Goal: Task Accomplishment & Management: Use online tool/utility

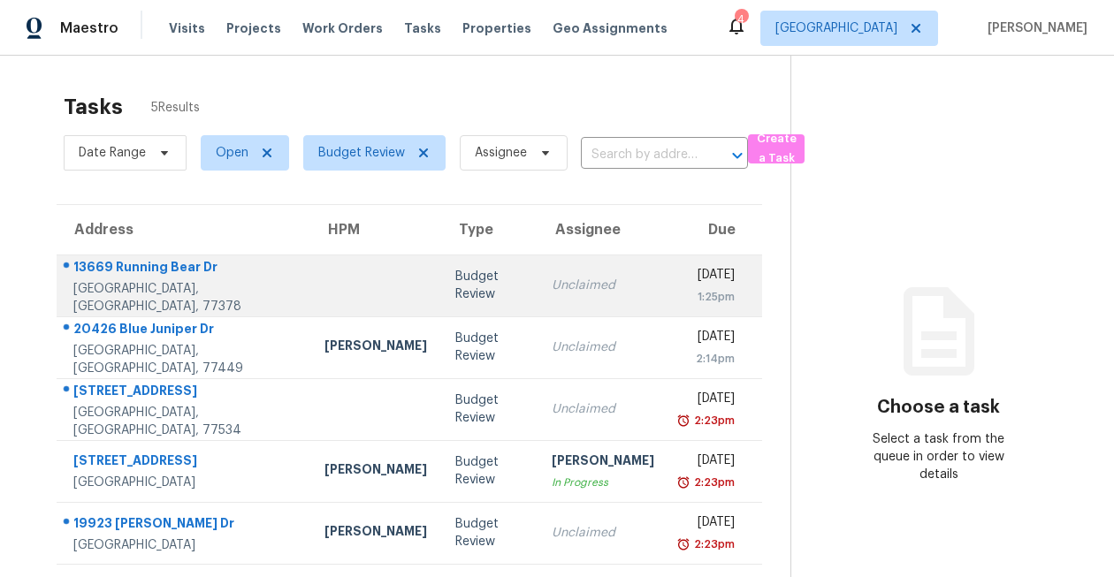
click at [206, 278] on div "13669 Running Bear Dr" at bounding box center [184, 269] width 223 height 22
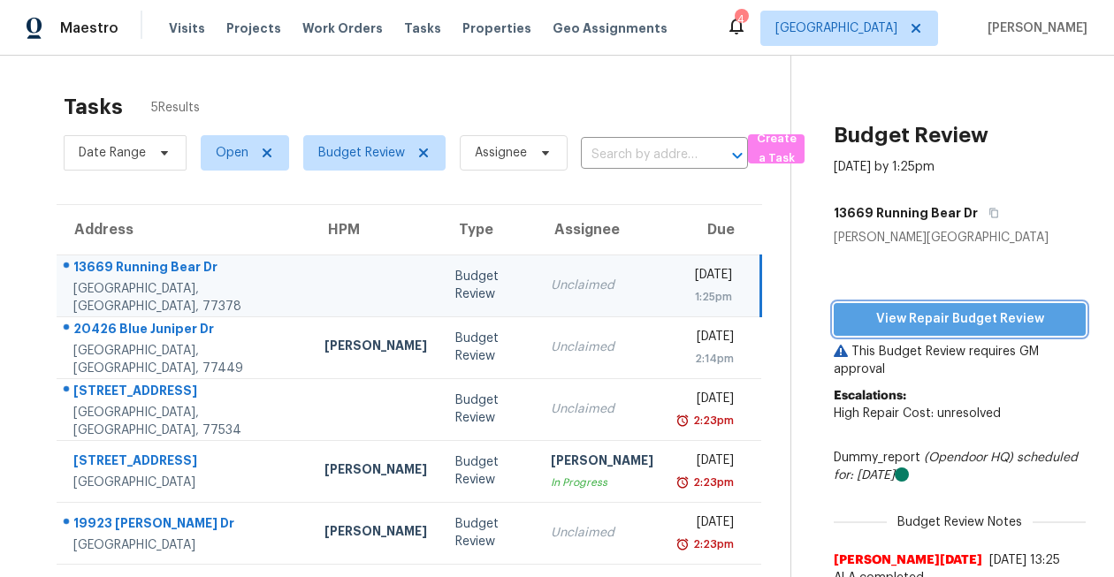
click at [1024, 316] on span "View Repair Budget Review" at bounding box center [960, 319] width 224 height 22
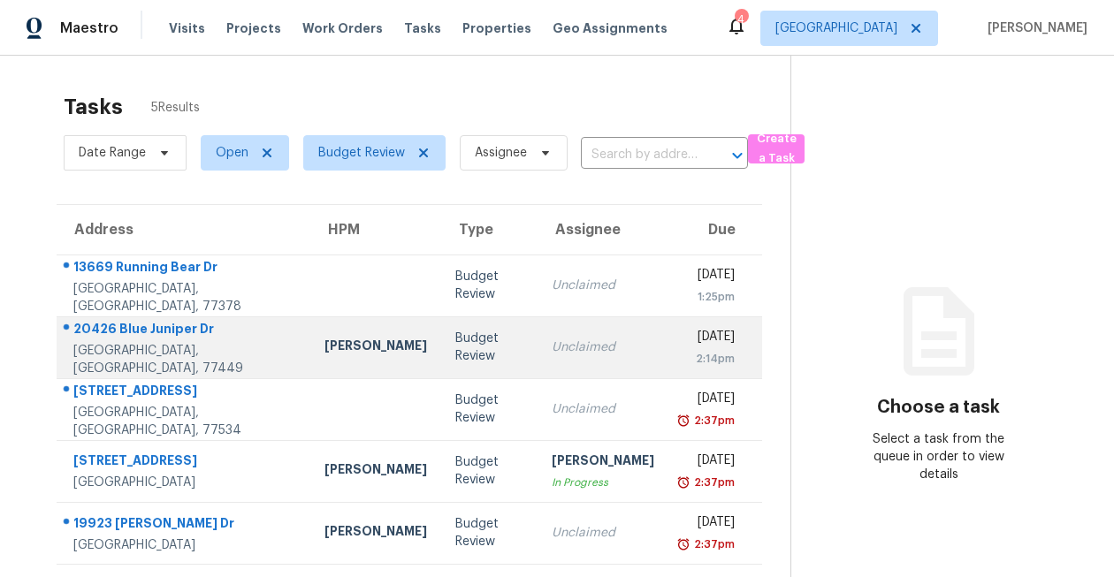
click at [129, 335] on div "20426 Blue Juniper Dr" at bounding box center [184, 331] width 223 height 22
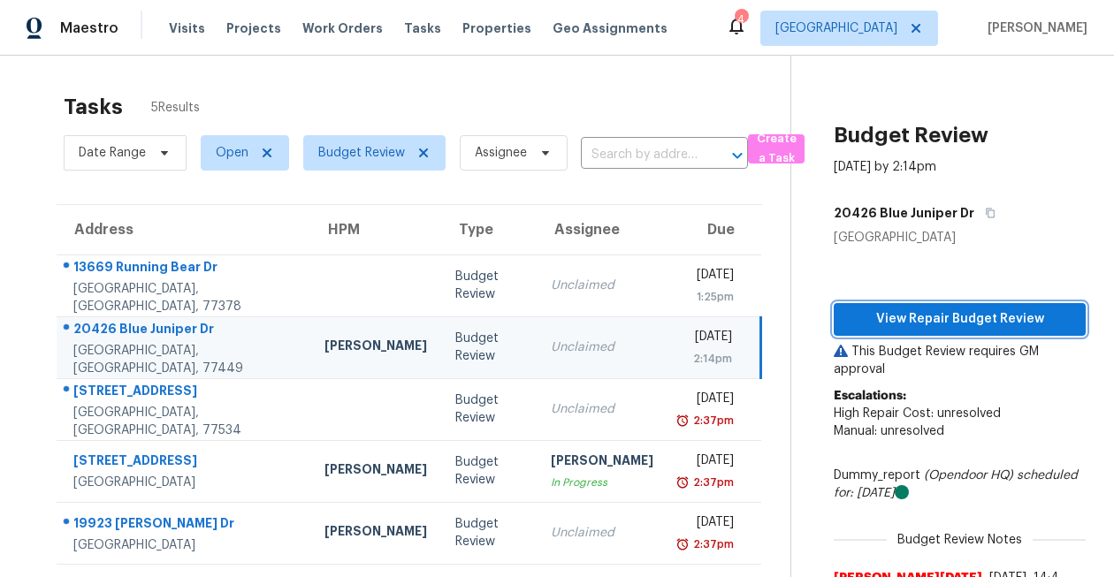
click at [958, 324] on span "View Repair Budget Review" at bounding box center [960, 319] width 224 height 22
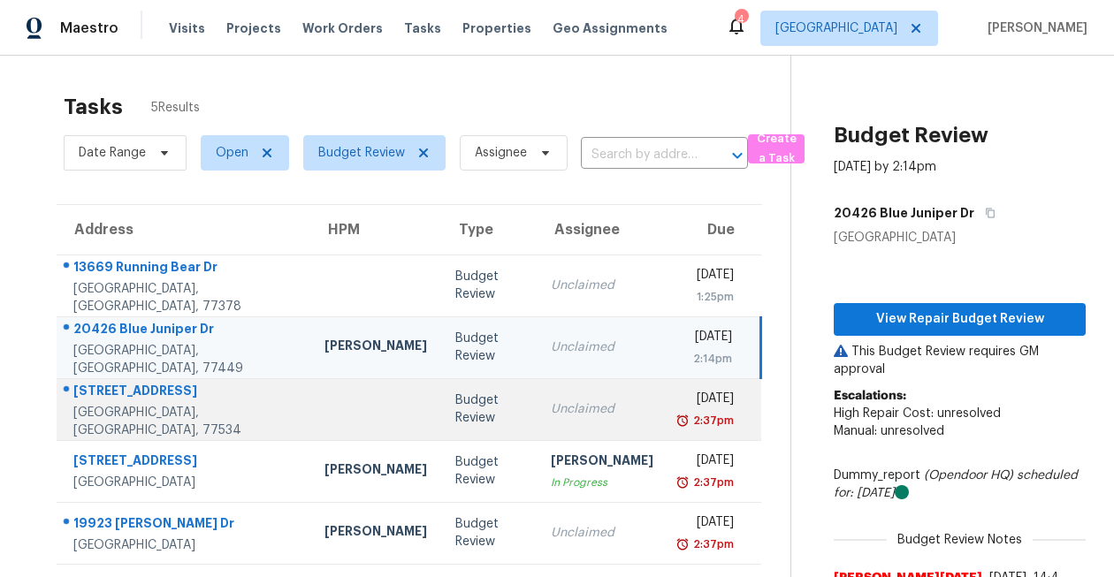
click at [121, 395] on div "[STREET_ADDRESS]" at bounding box center [184, 393] width 223 height 22
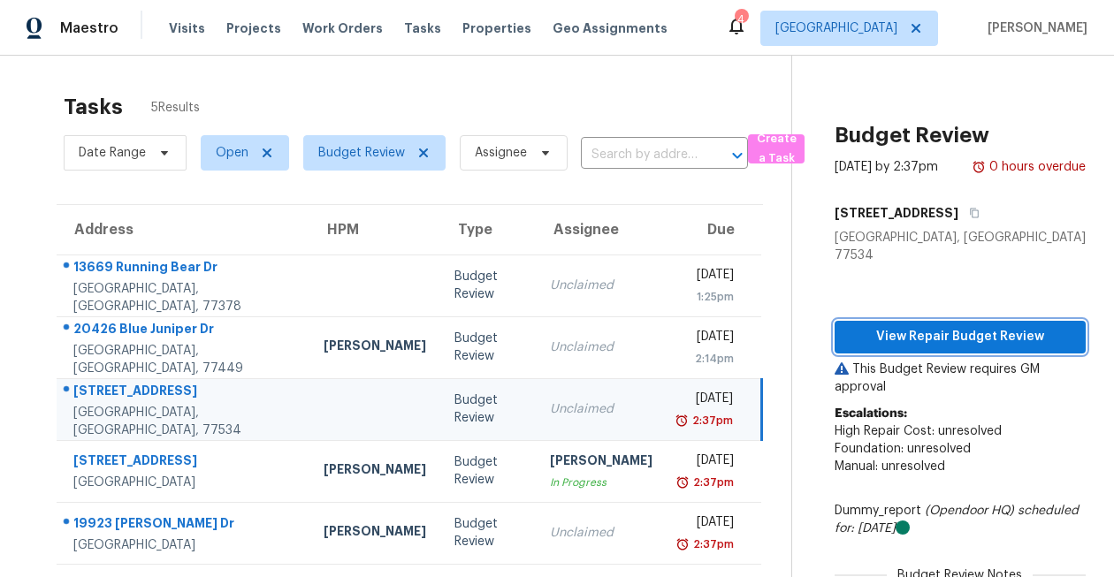
click at [1023, 327] on span "View Repair Budget Review" at bounding box center [960, 337] width 223 height 22
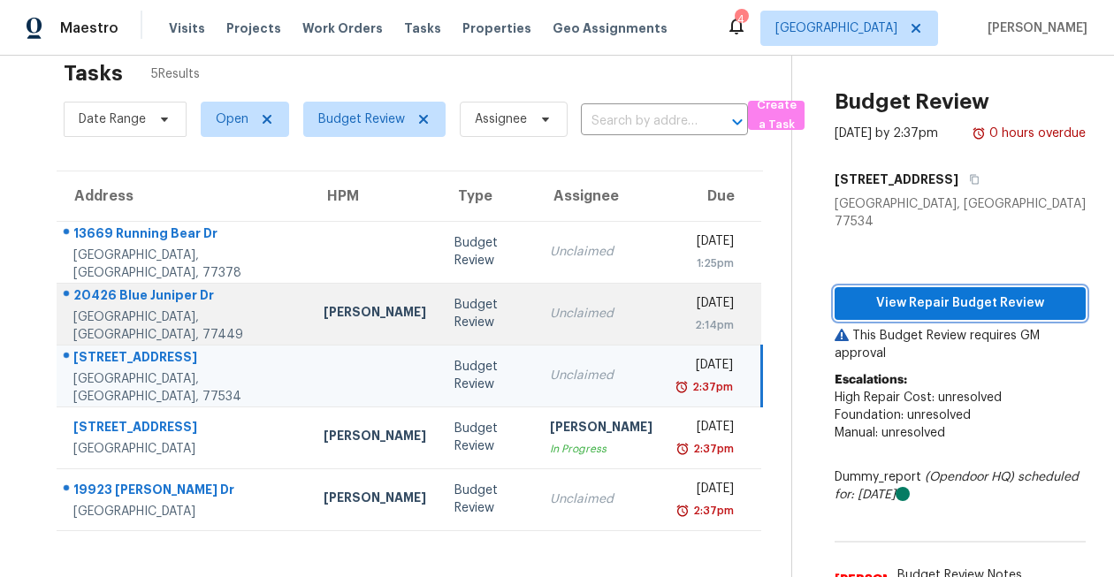
scroll to position [56, 0]
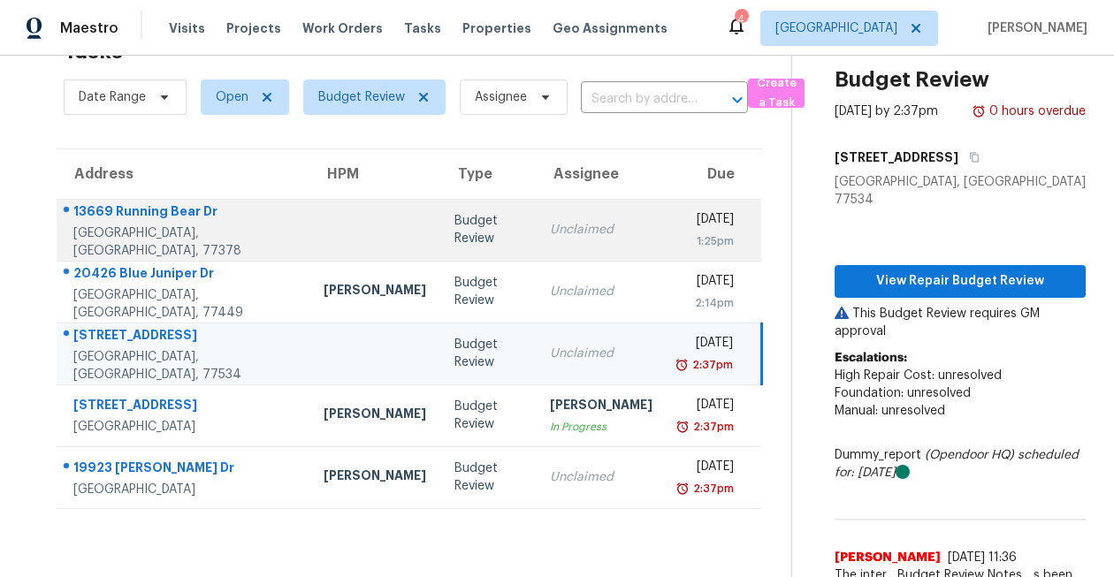
click at [161, 216] on div "13669 Running Bear Dr" at bounding box center [184, 213] width 222 height 22
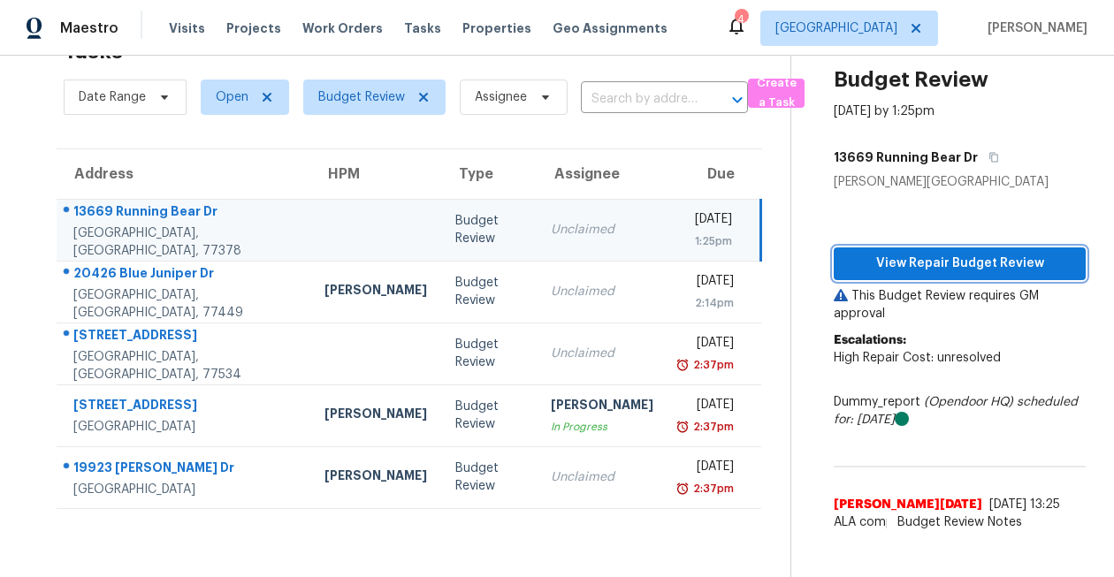
click at [932, 273] on span "View Repair Budget Review" at bounding box center [960, 264] width 224 height 22
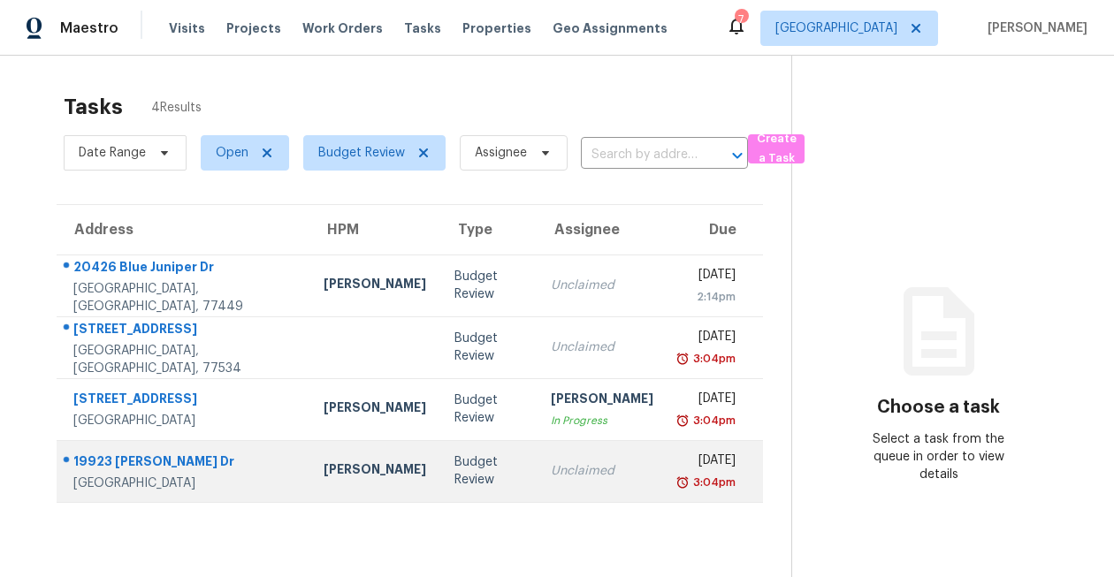
click at [141, 461] on div "19923 [PERSON_NAME] Dr" at bounding box center [184, 464] width 222 height 22
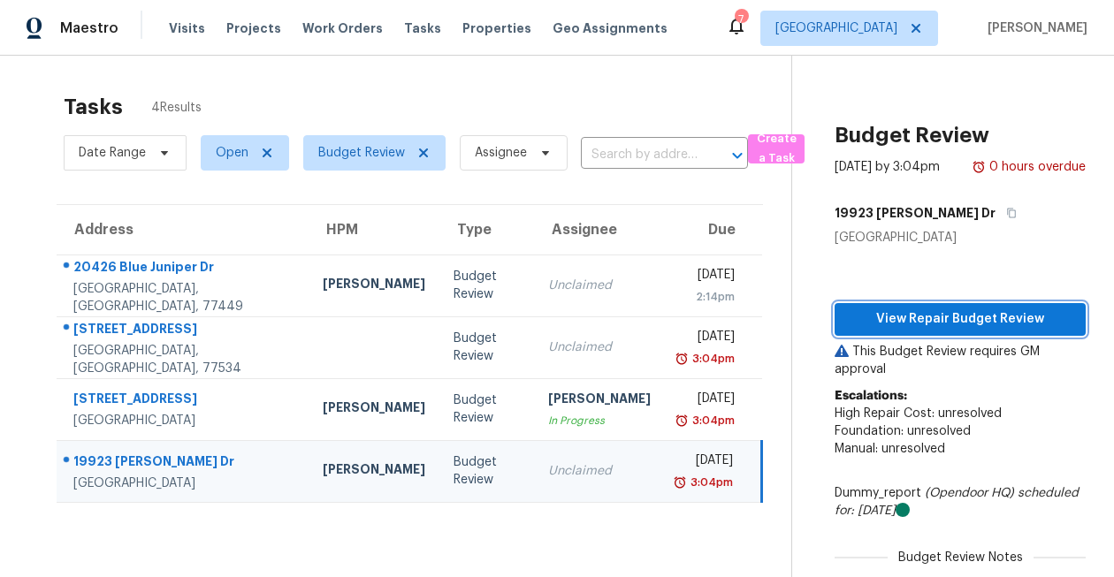
click at [915, 316] on span "View Repair Budget Review" at bounding box center [960, 319] width 223 height 22
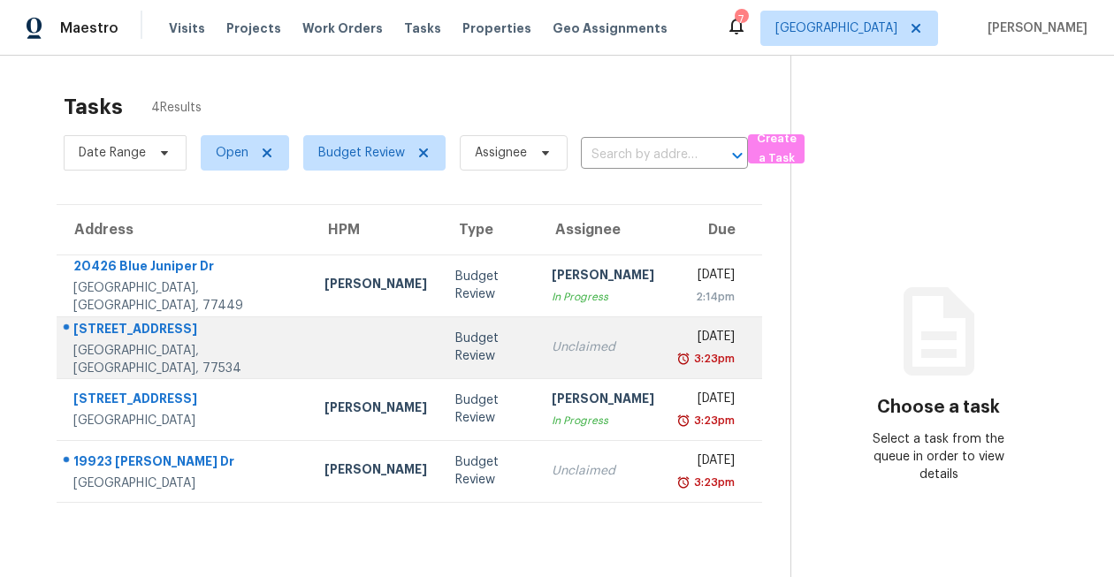
click at [123, 337] on div "[STREET_ADDRESS]" at bounding box center [184, 331] width 223 height 22
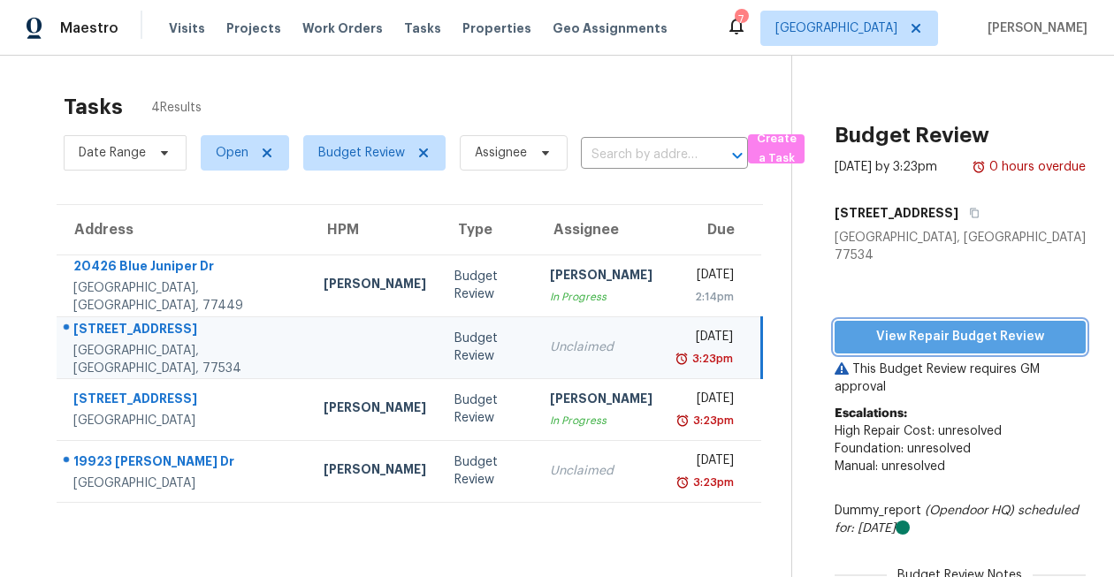
click at [860, 326] on span "View Repair Budget Review" at bounding box center [960, 337] width 223 height 22
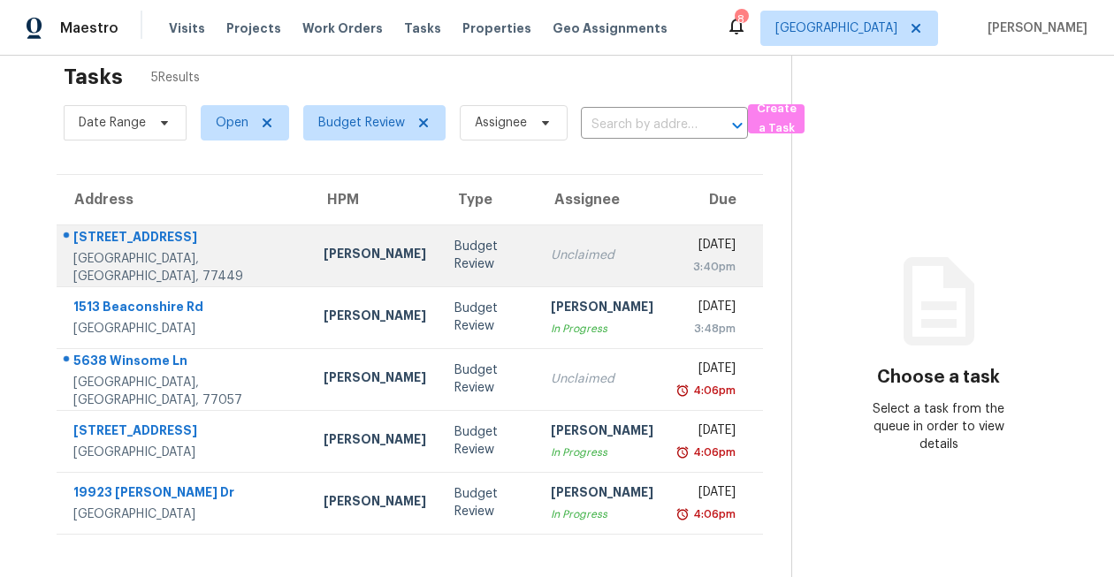
scroll to position [56, 0]
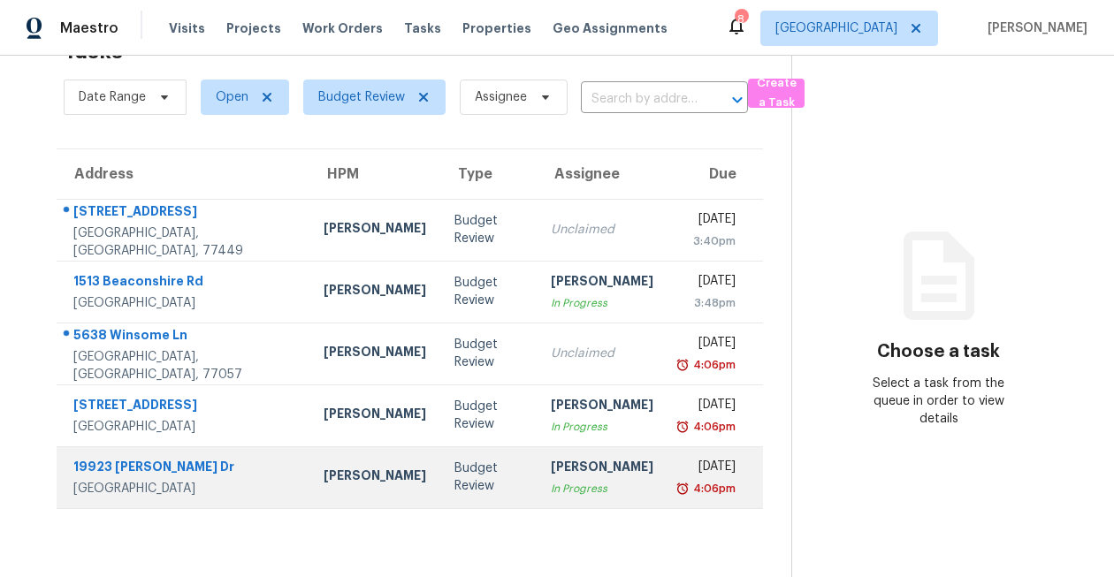
click at [193, 469] on div "19923 [PERSON_NAME] Dr" at bounding box center [184, 469] width 222 height 22
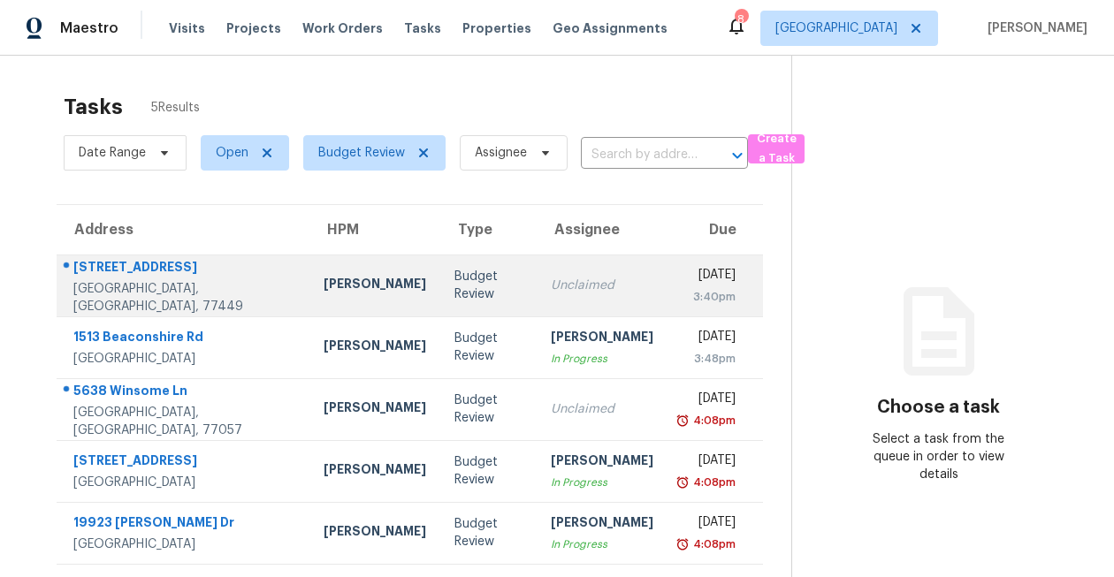
click at [309, 281] on td "[PERSON_NAME]" at bounding box center [374, 286] width 131 height 62
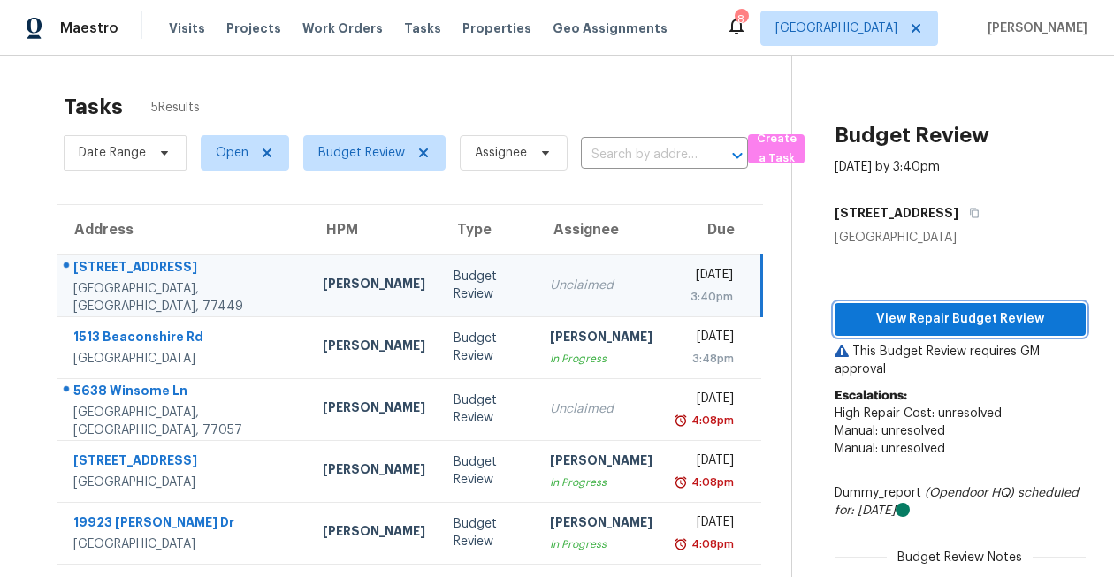
click at [934, 323] on span "View Repair Budget Review" at bounding box center [960, 319] width 223 height 22
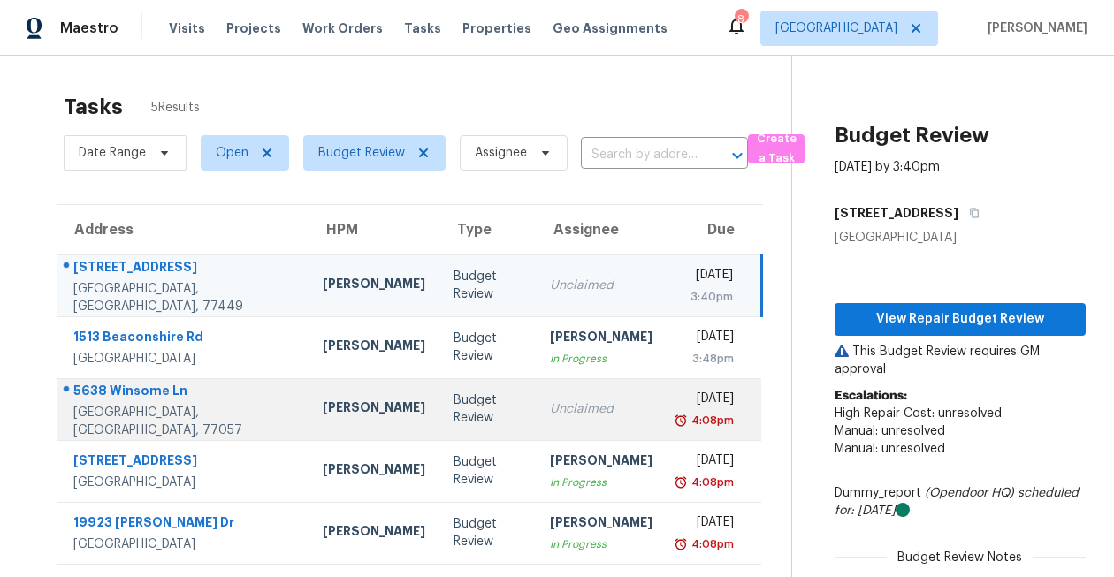
click at [175, 400] on div "5638 Winsome Ln" at bounding box center [183, 393] width 221 height 22
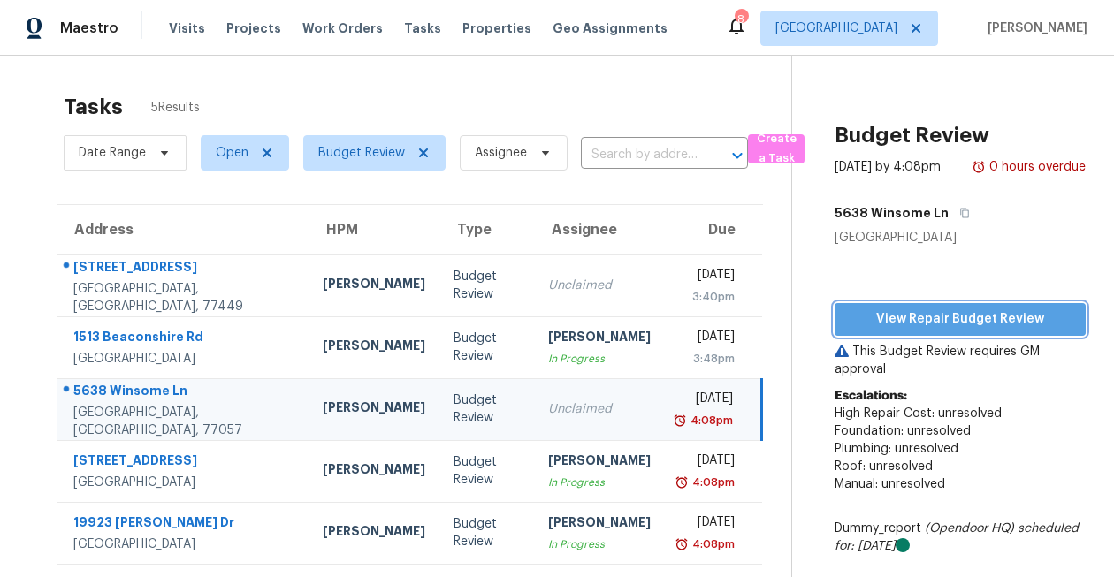
click at [899, 313] on span "View Repair Budget Review" at bounding box center [960, 319] width 223 height 22
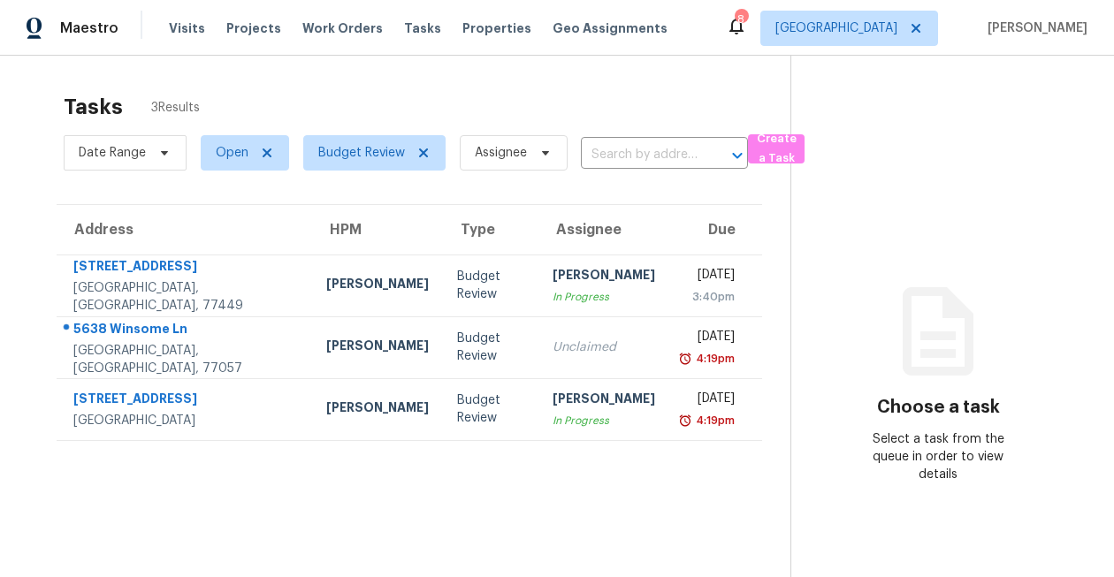
click at [743, 31] on icon at bounding box center [736, 27] width 14 height 18
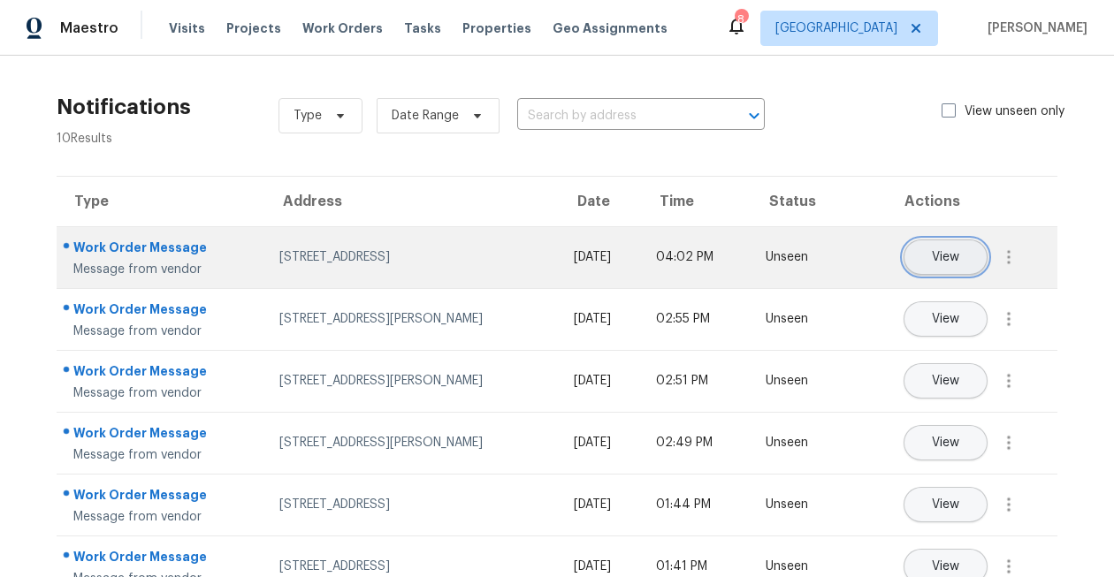
click at [950, 261] on span "View" at bounding box center [945, 257] width 27 height 13
click at [1022, 253] on button "button" at bounding box center [1008, 257] width 42 height 42
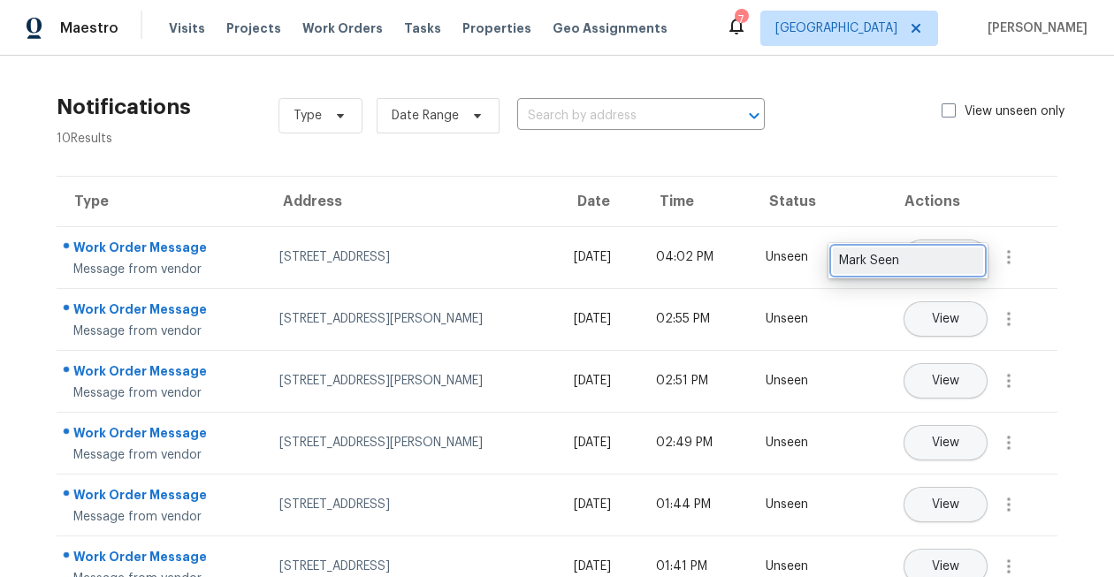
click at [954, 255] on div "Mark Seen" at bounding box center [908, 261] width 138 height 18
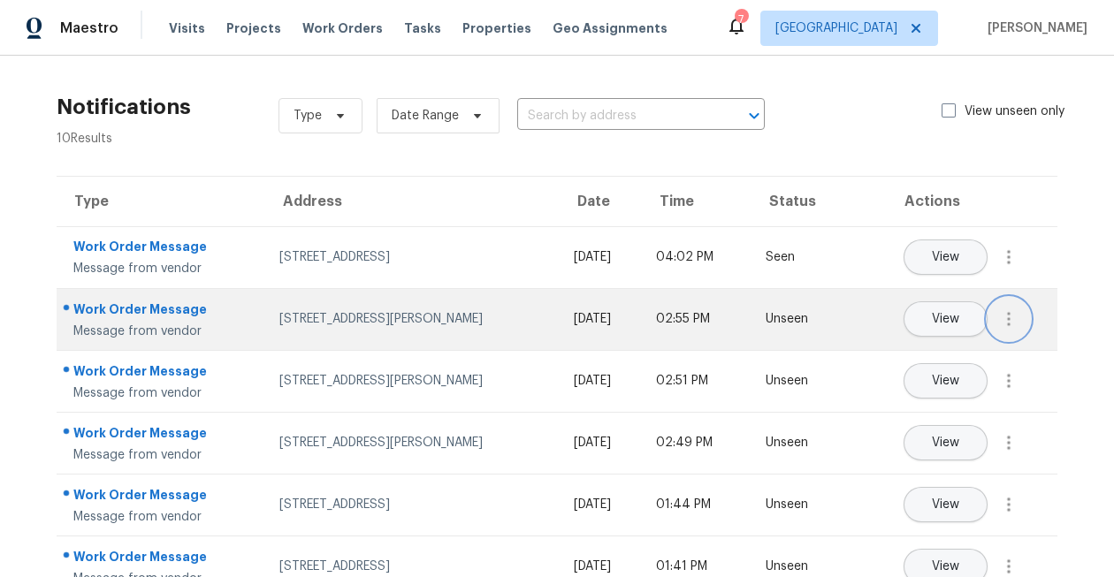
click at [1016, 322] on icon "button" at bounding box center [1008, 318] width 21 height 21
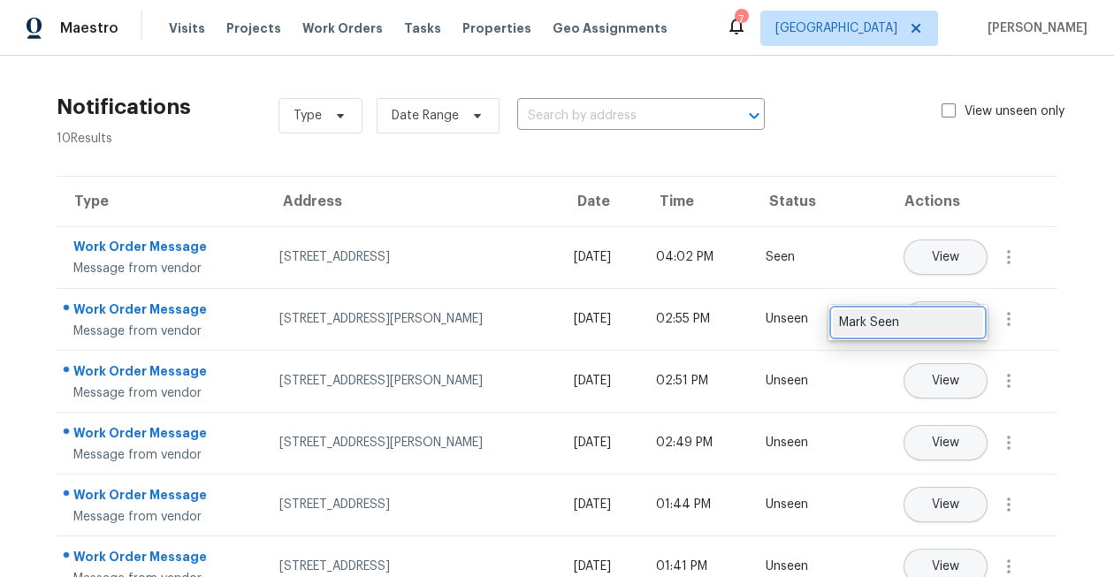
click at [958, 326] on div "Mark Seen" at bounding box center [908, 323] width 138 height 18
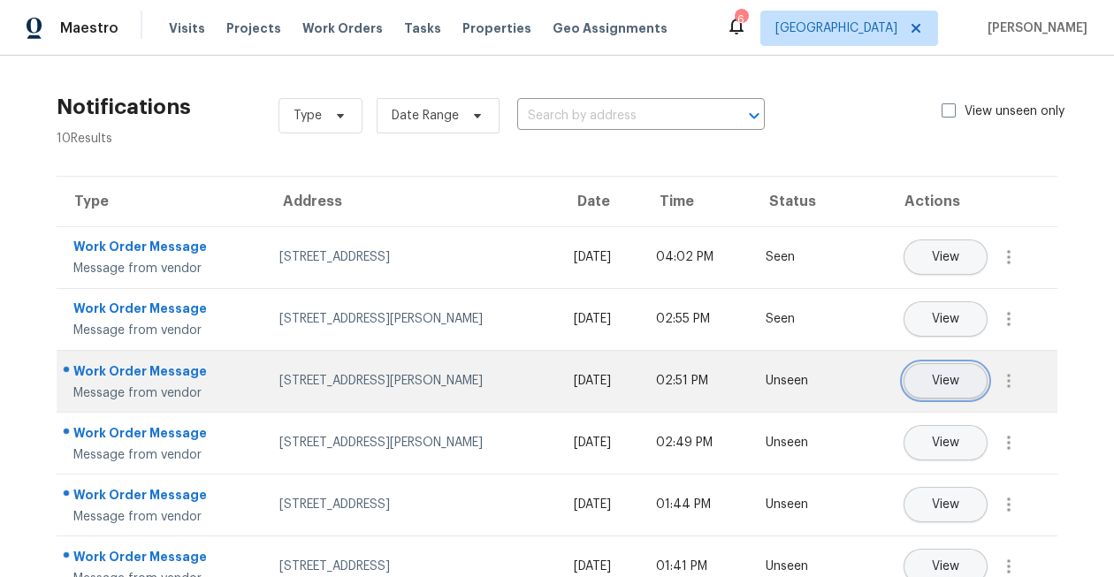
click at [961, 384] on button "View" at bounding box center [945, 380] width 84 height 35
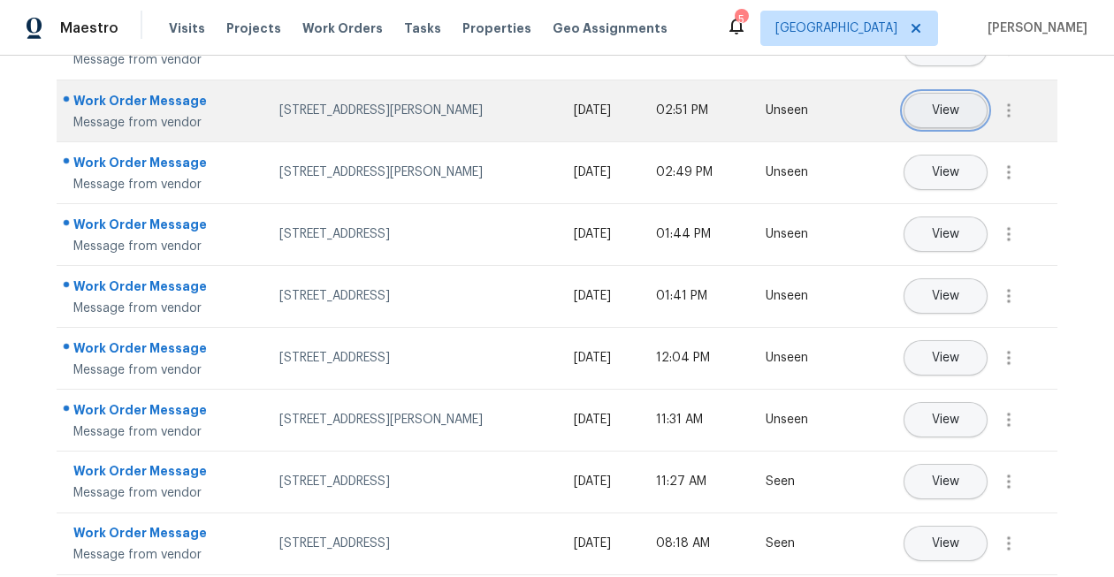
scroll to position [270, 0]
click at [1009, 109] on icon "button" at bounding box center [1008, 111] width 21 height 21
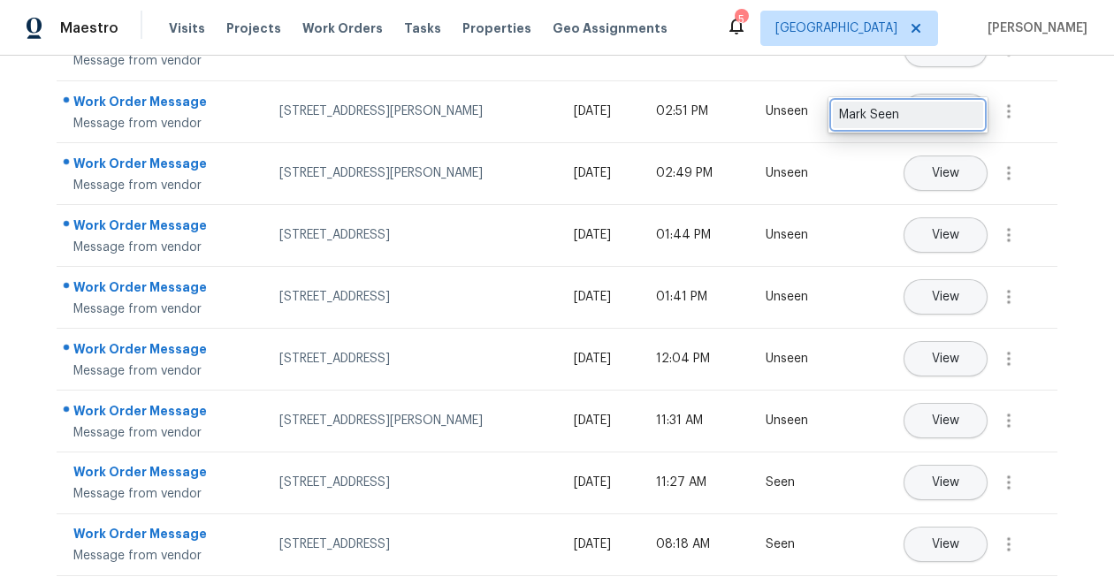
click at [963, 120] on div "Mark Seen" at bounding box center [908, 115] width 138 height 18
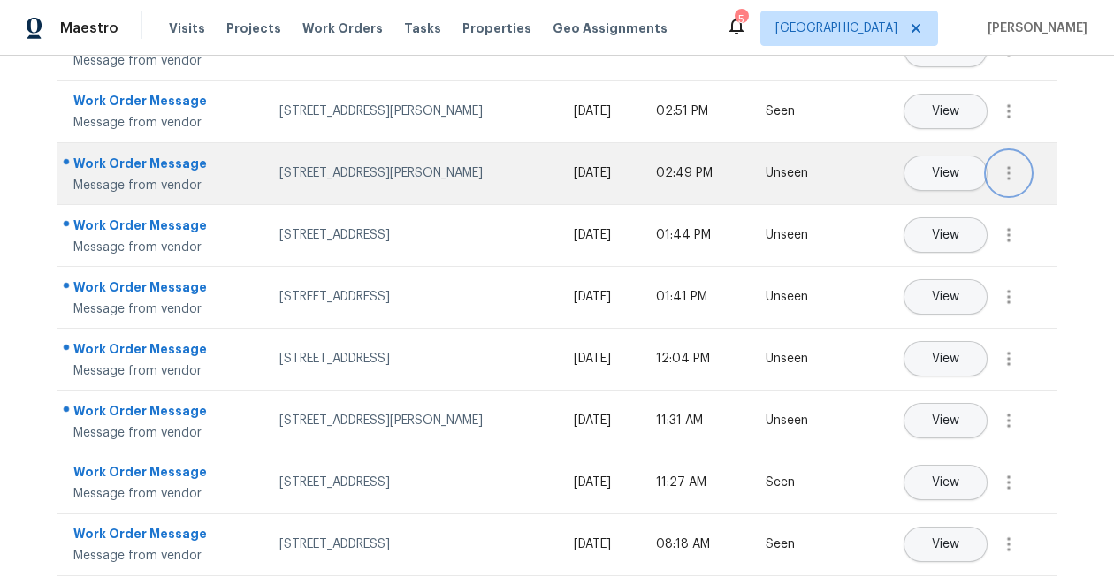
click at [1010, 178] on icon "button" at bounding box center [1008, 173] width 21 height 21
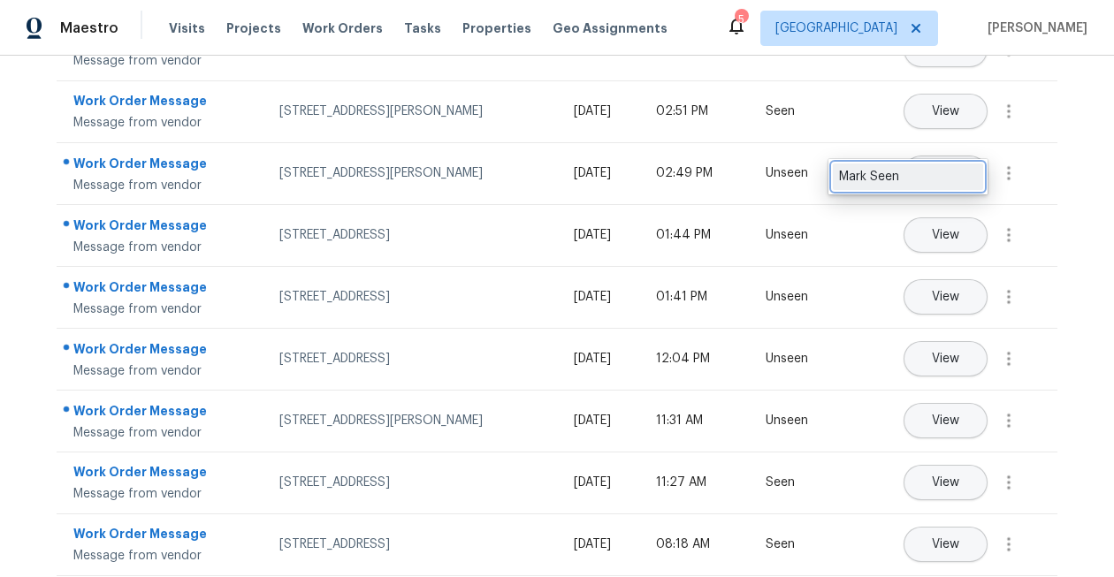
click at [956, 178] on div "Mark Seen" at bounding box center [908, 177] width 138 height 18
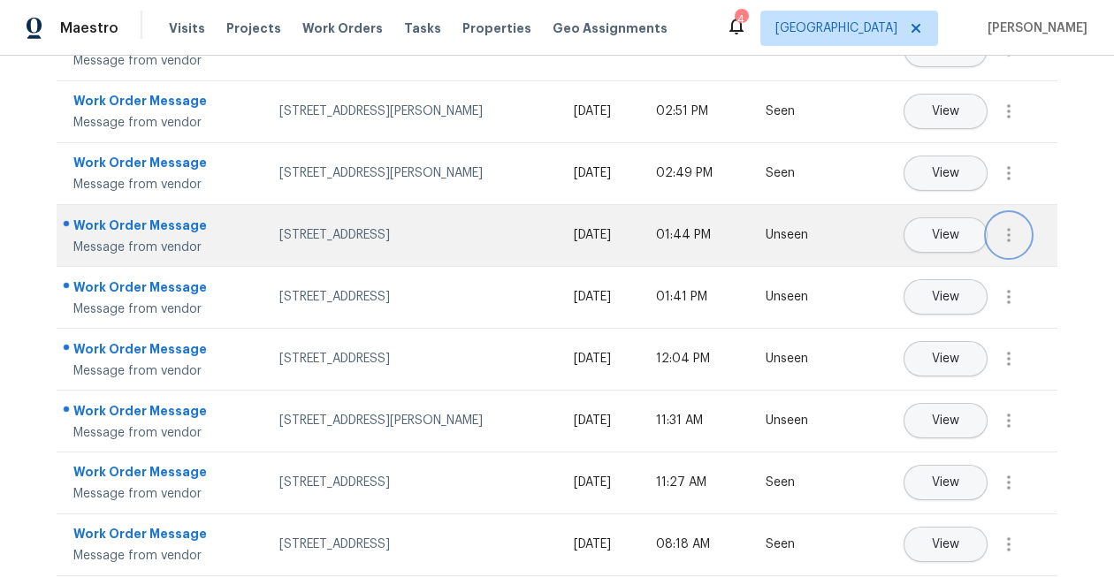
click at [1017, 240] on icon "button" at bounding box center [1008, 235] width 21 height 21
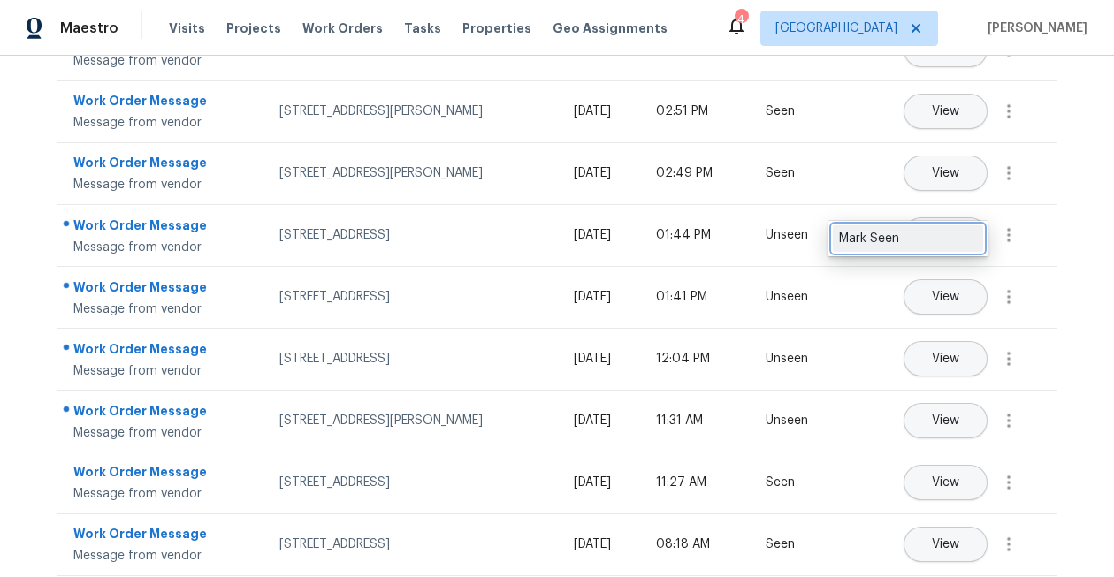
click at [972, 240] on div "Mark Seen" at bounding box center [908, 239] width 138 height 18
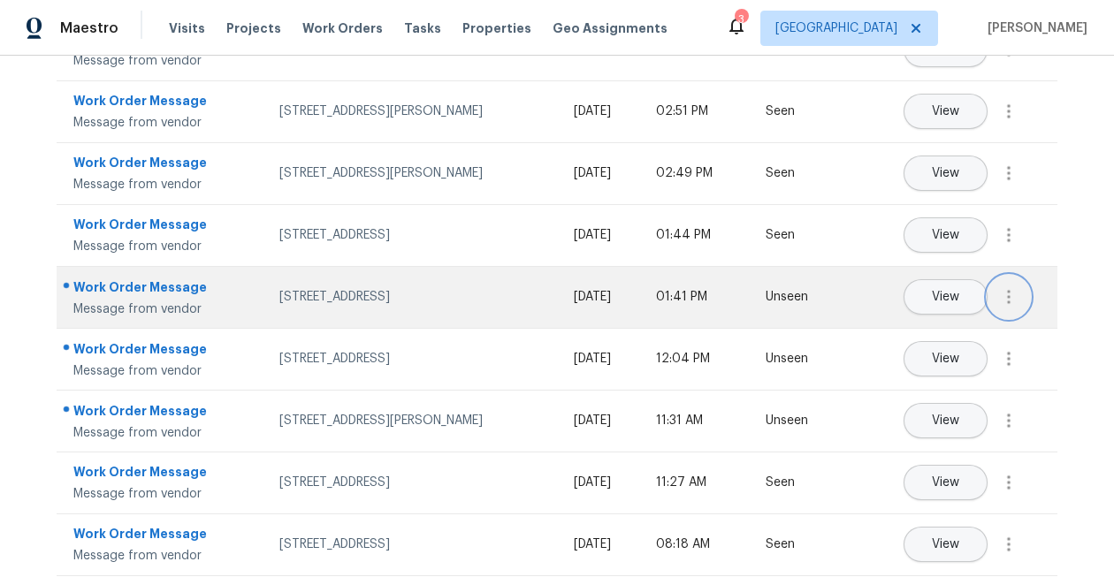
click at [997, 284] on button "button" at bounding box center [1008, 297] width 42 height 42
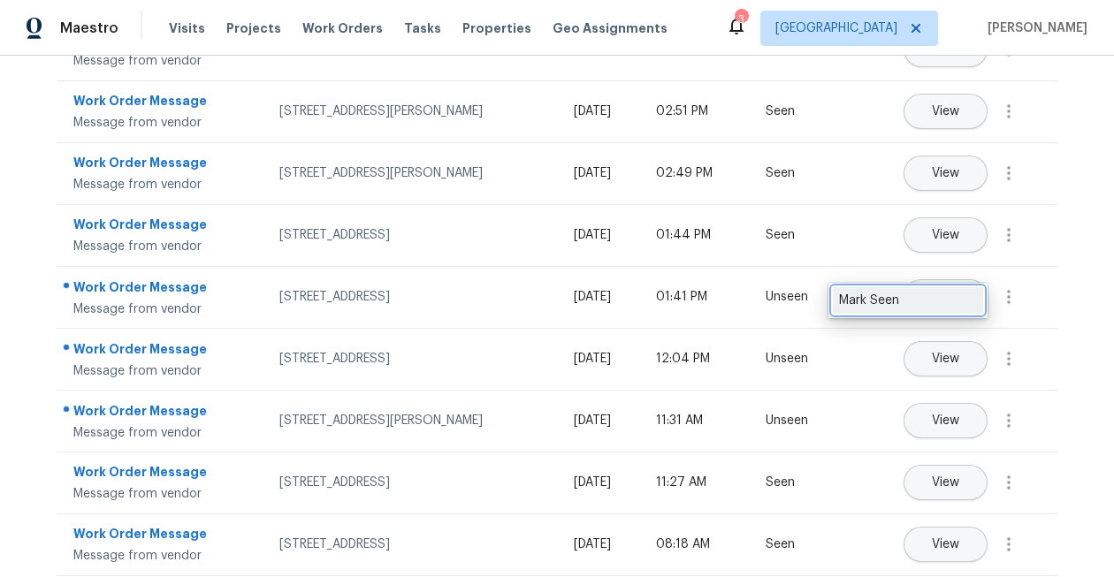
click at [964, 293] on div "Mark Seen" at bounding box center [908, 301] width 138 height 18
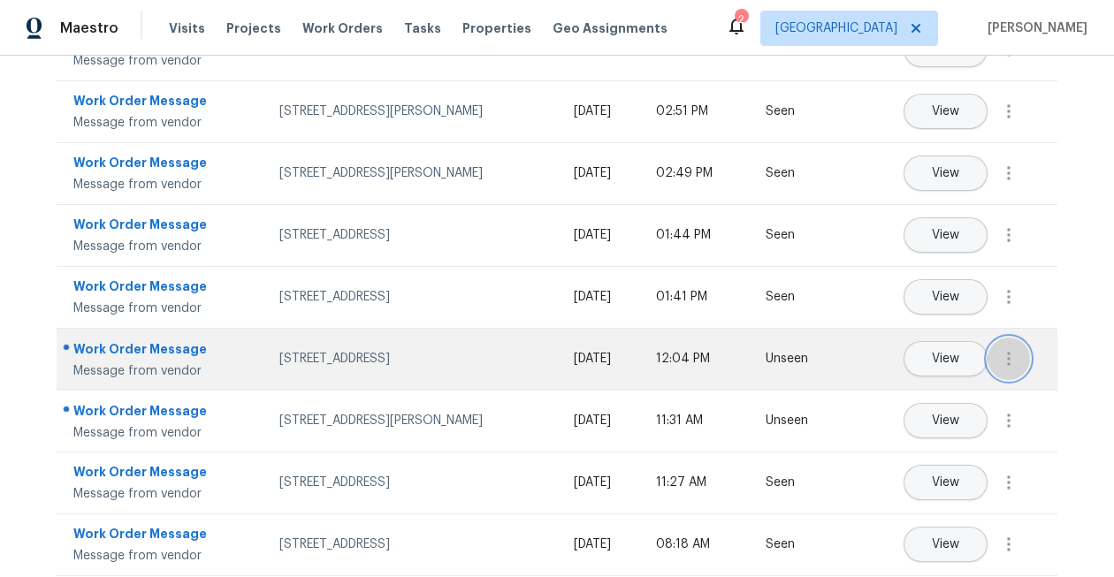
click at [1006, 348] on icon "button" at bounding box center [1008, 358] width 21 height 21
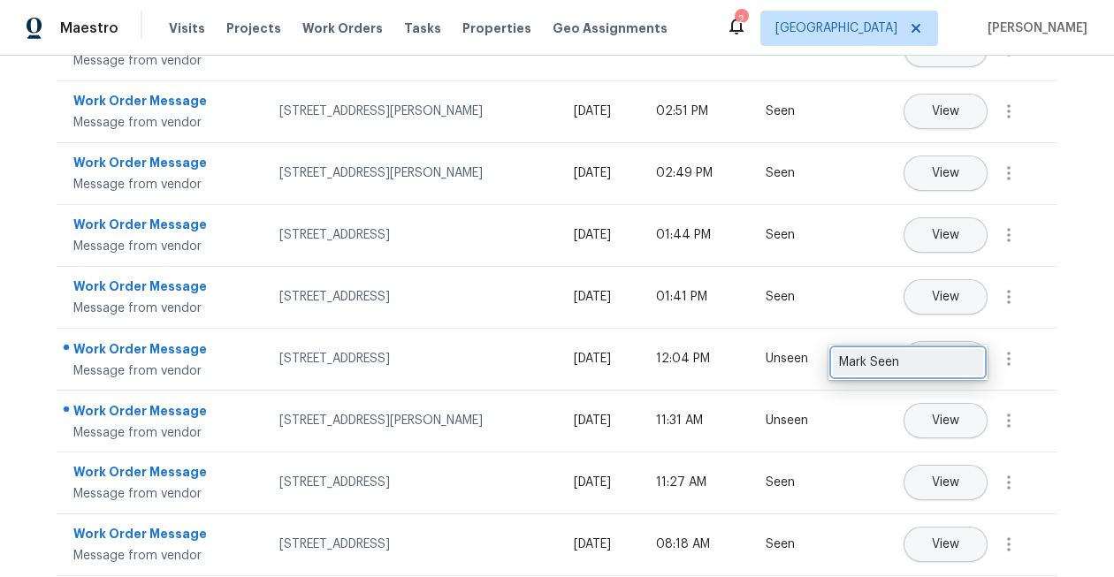
click at [976, 352] on link "Mark Seen" at bounding box center [908, 362] width 150 height 27
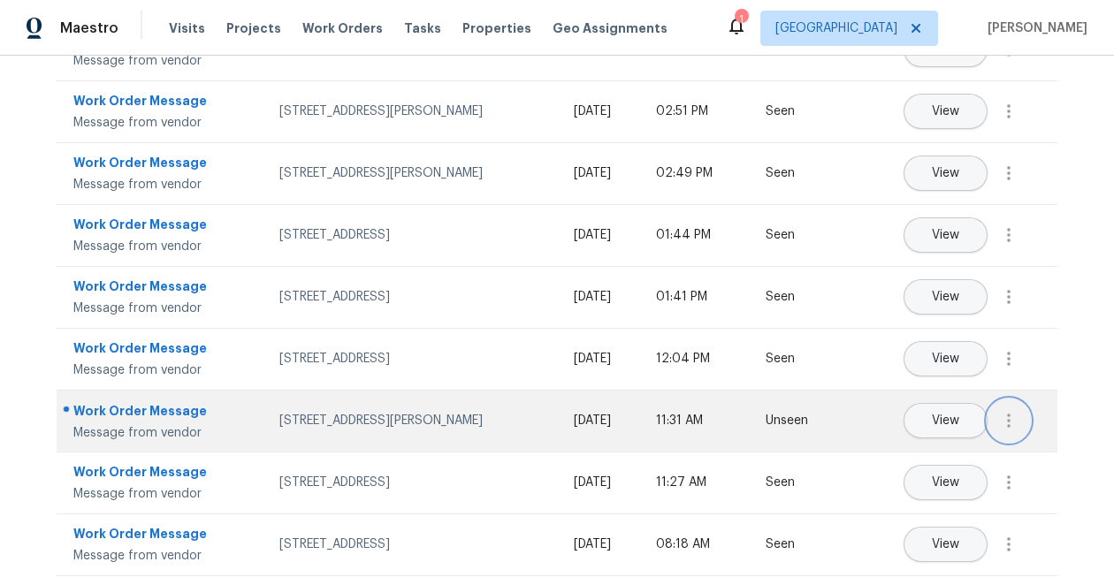
click at [1004, 408] on button "button" at bounding box center [1008, 421] width 42 height 42
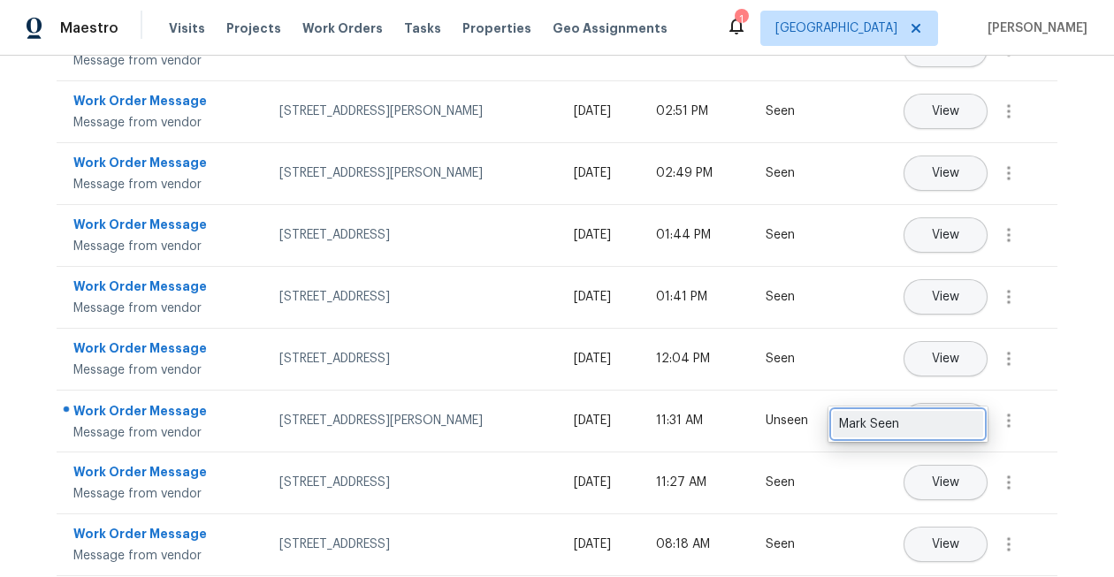
click at [972, 420] on div "Mark Seen" at bounding box center [908, 424] width 138 height 18
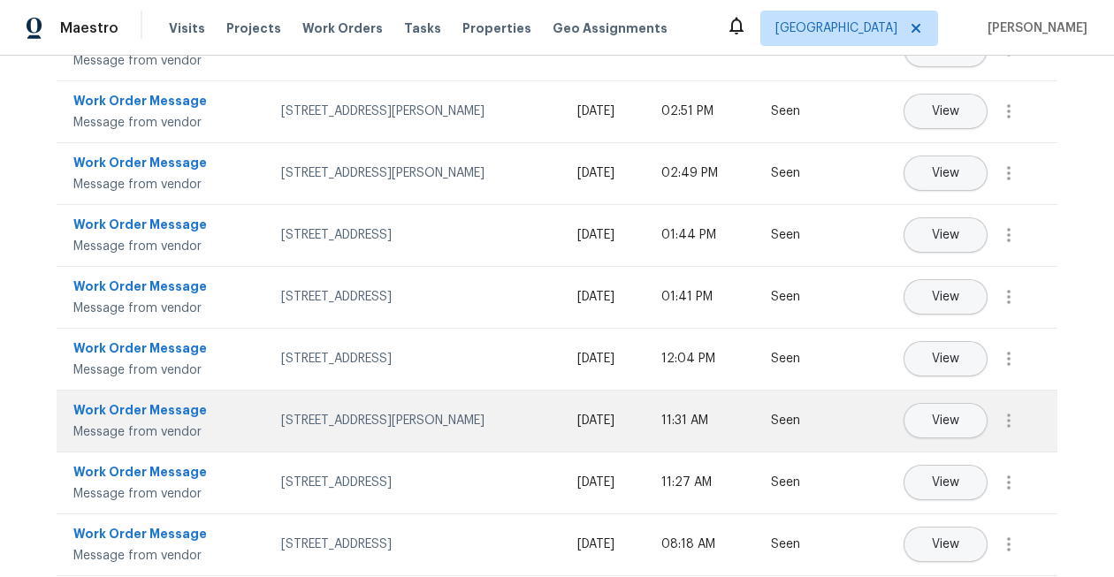
scroll to position [0, 0]
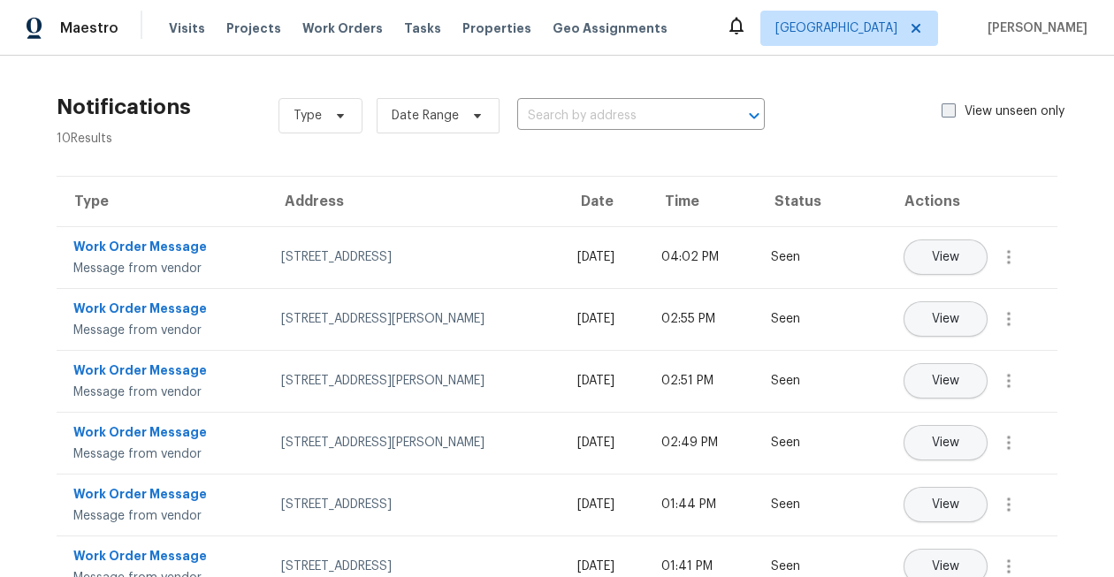
click at [951, 109] on span at bounding box center [948, 110] width 14 height 14
click at [951, 109] on input "View unseen only" at bounding box center [946, 108] width 11 height 11
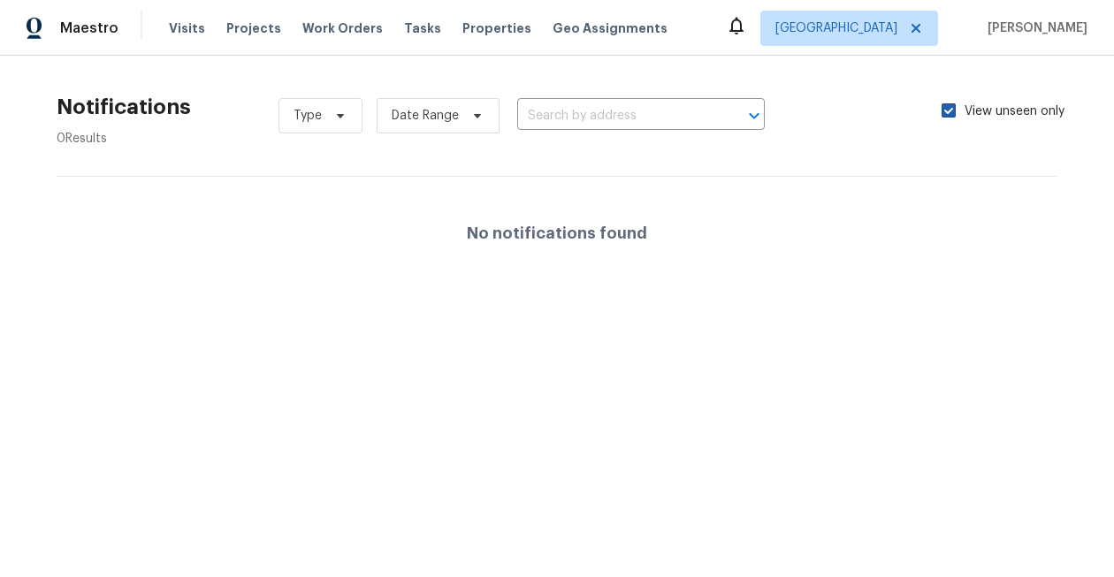
click at [951, 109] on span at bounding box center [948, 110] width 14 height 14
click at [951, 109] on input "View unseen only" at bounding box center [946, 108] width 11 height 11
checkbox input "false"
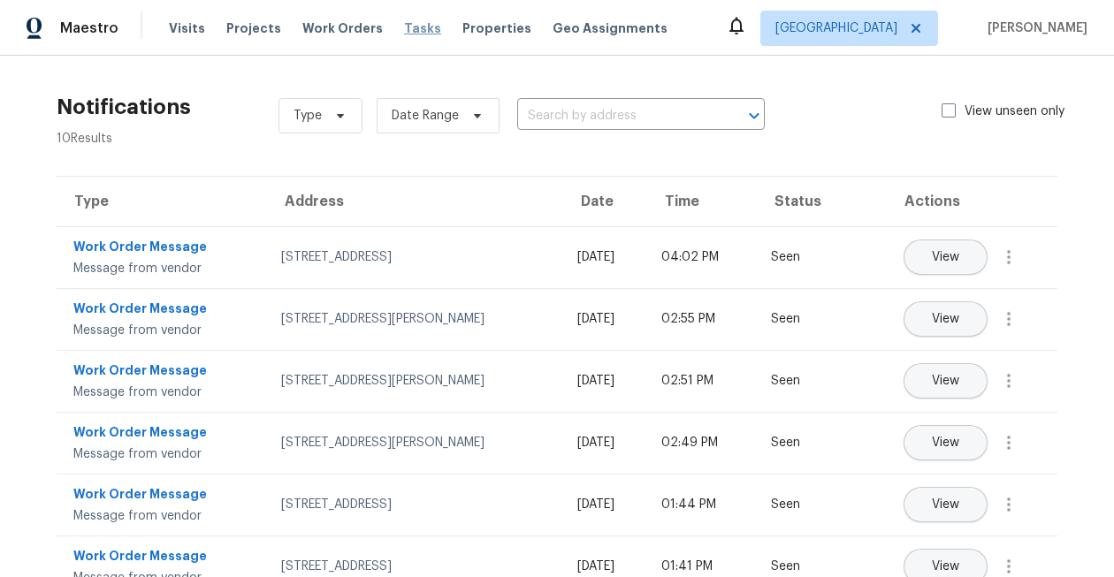
click at [404, 28] on span "Tasks" at bounding box center [422, 28] width 37 height 12
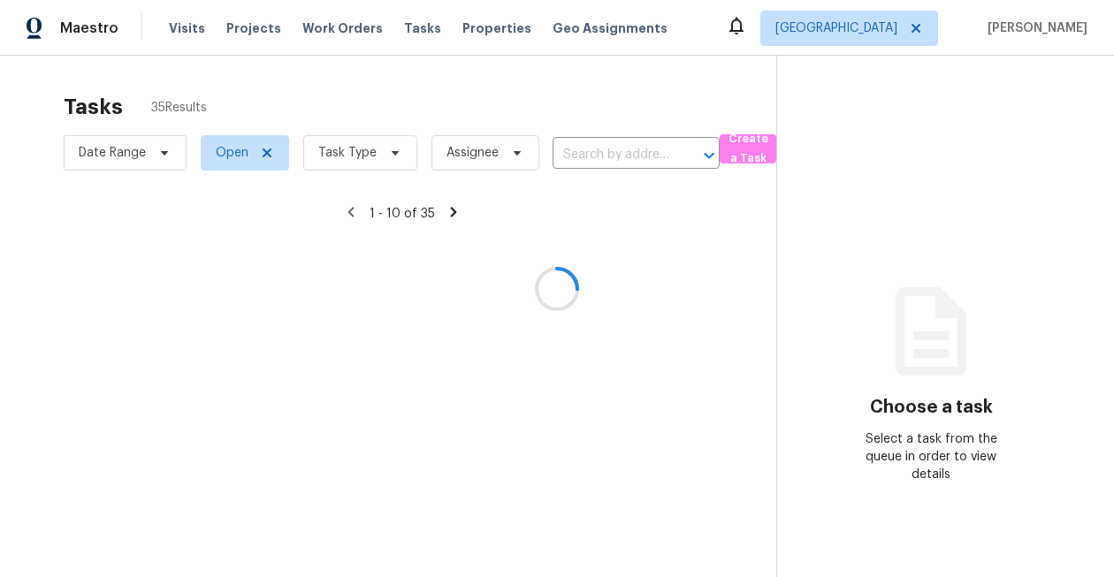
click at [373, 143] on div at bounding box center [557, 288] width 1114 height 577
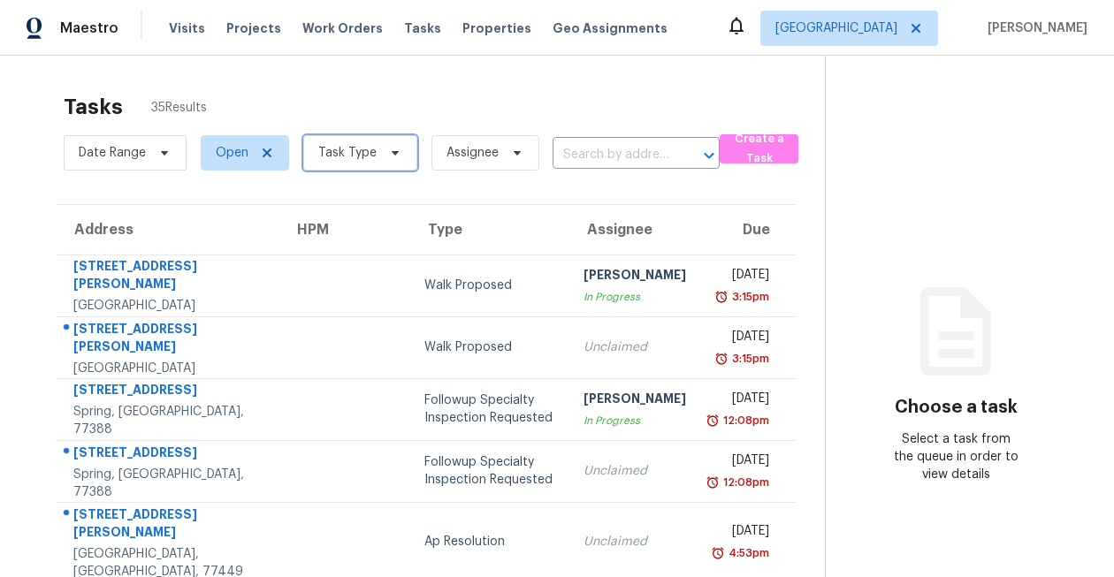
click at [366, 153] on span "Task Type" at bounding box center [347, 153] width 58 height 18
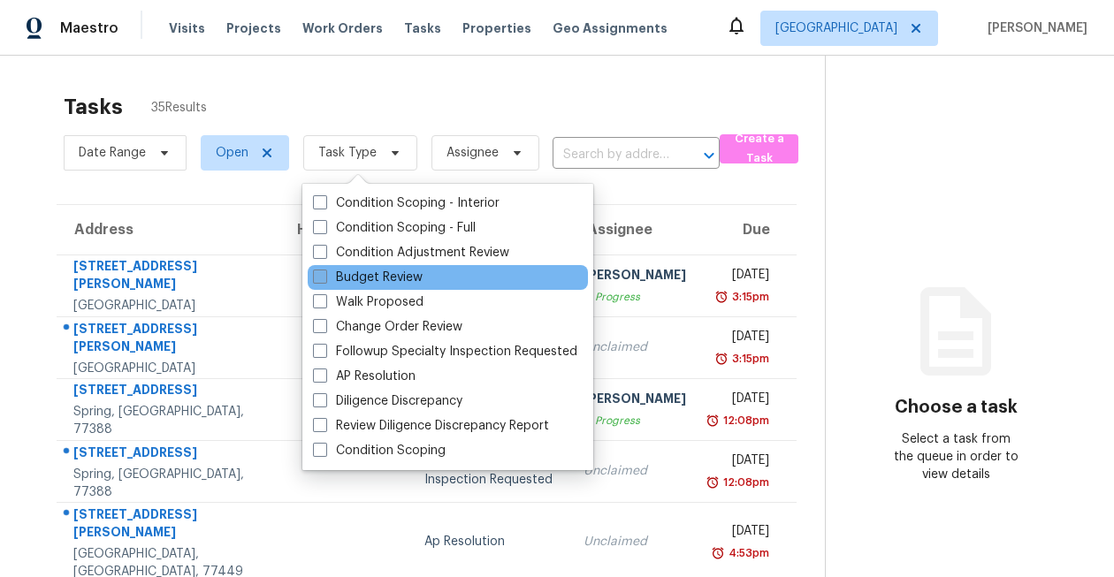
click at [375, 273] on label "Budget Review" at bounding box center [368, 278] width 110 height 18
click at [324, 273] on input "Budget Review" at bounding box center [318, 274] width 11 height 11
checkbox input "true"
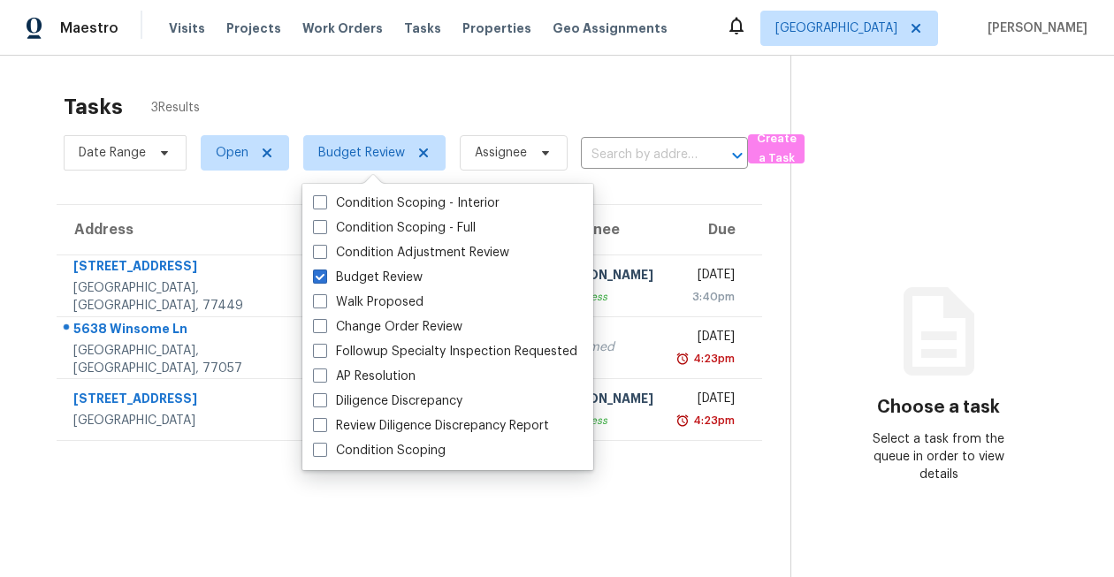
click at [413, 105] on div "Tasks 3 Results" at bounding box center [427, 107] width 727 height 46
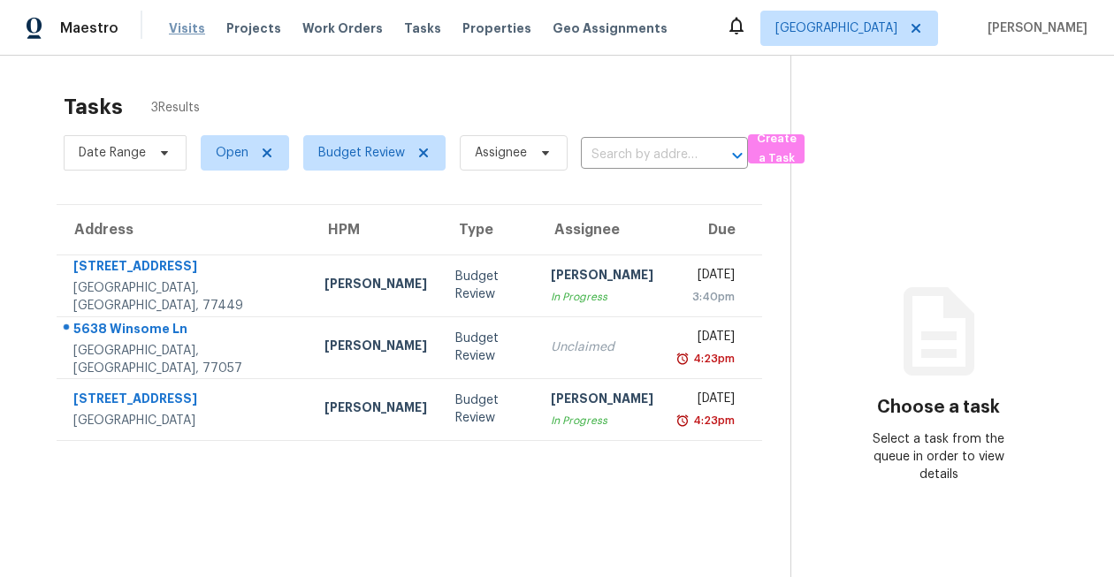
click at [169, 22] on span "Visits" at bounding box center [187, 28] width 36 height 18
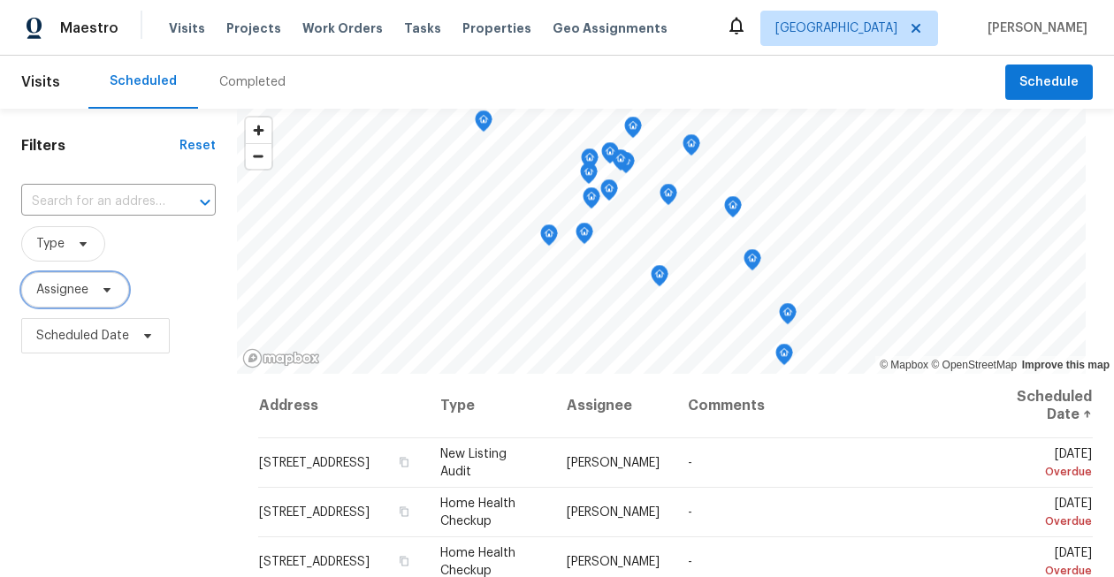
click at [52, 305] on span "Assignee" at bounding box center [75, 289] width 108 height 35
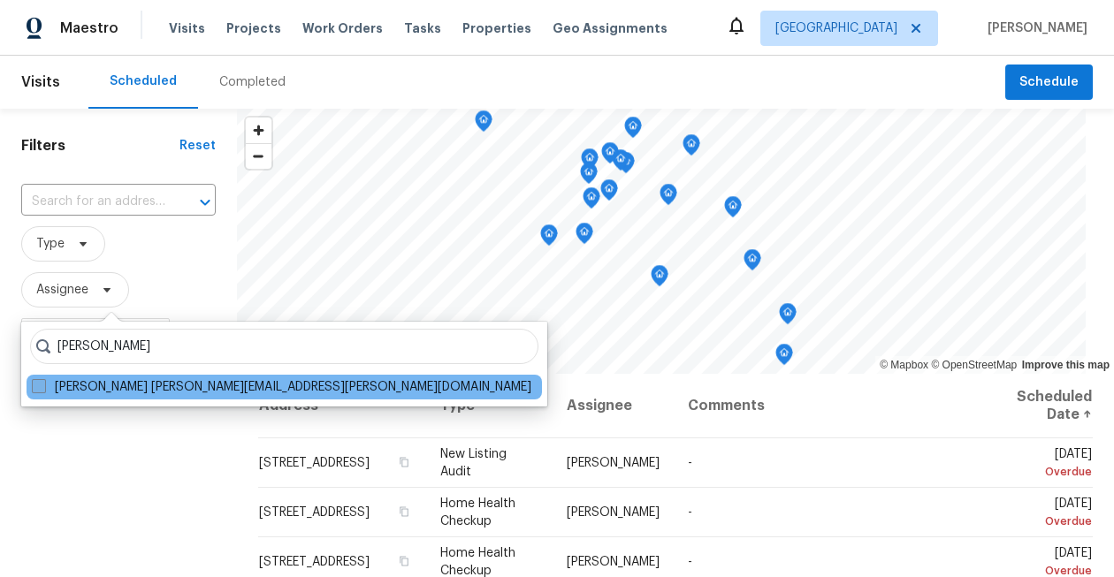
type input "navid ranjbar"
click at [34, 387] on span at bounding box center [39, 386] width 14 height 14
click at [34, 387] on input "Navid Ranjbar navid.ranjbar@opendoor.com" at bounding box center [37, 383] width 11 height 11
checkbox input "true"
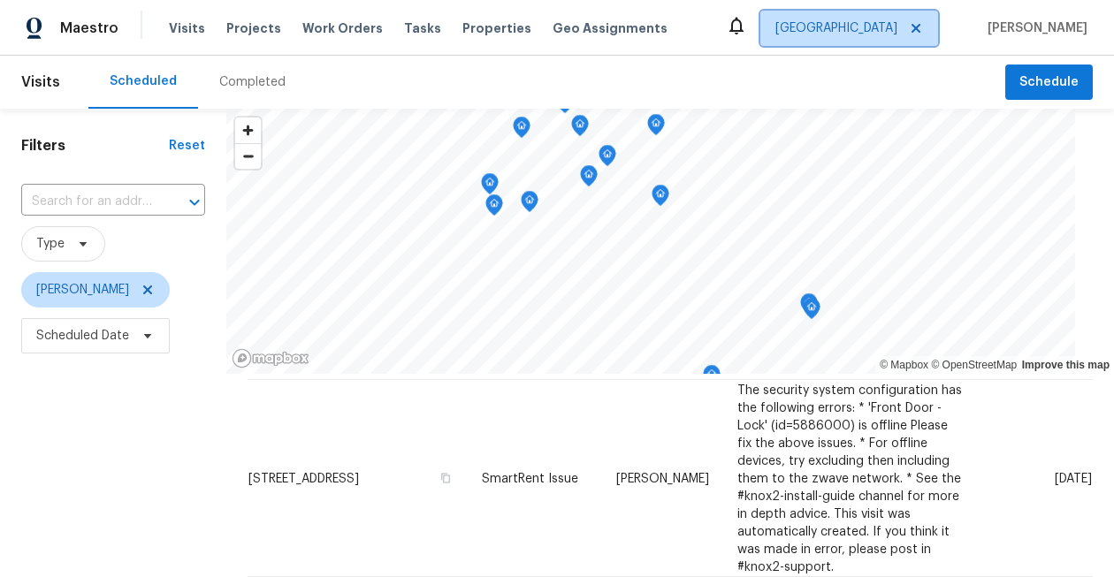
click at [923, 29] on icon at bounding box center [916, 28] width 14 height 14
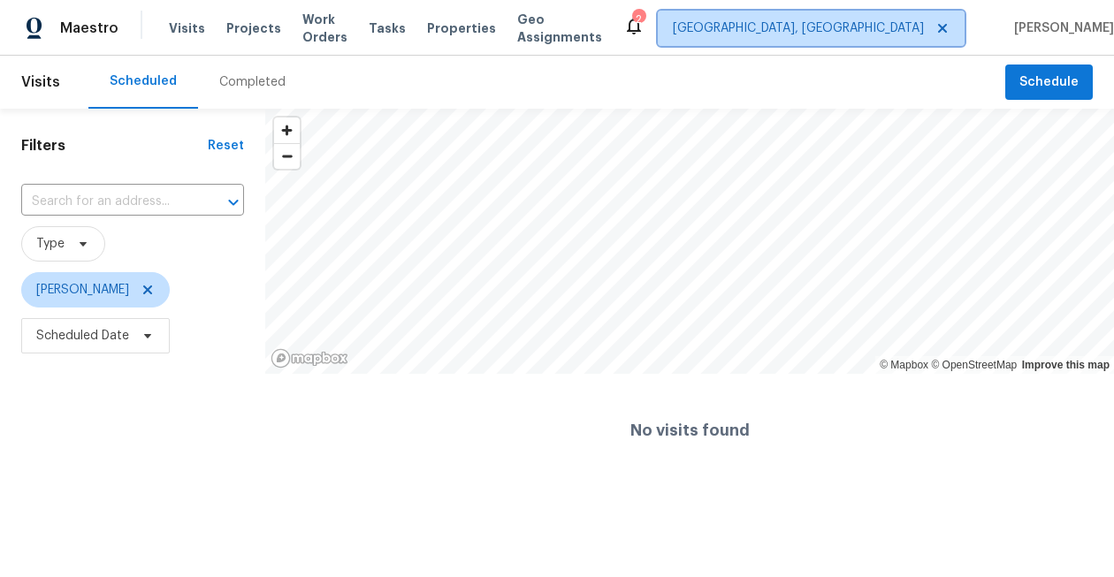
click at [883, 25] on span "Albuquerque, NM" at bounding box center [798, 28] width 251 height 18
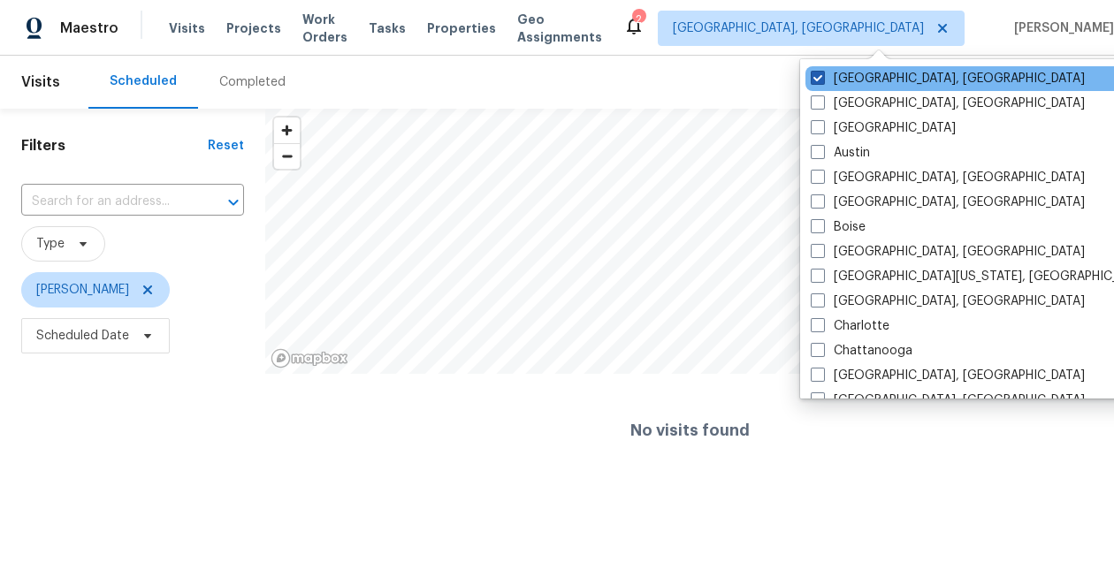
click at [815, 77] on span at bounding box center [818, 78] width 14 height 14
click at [815, 77] on input "Albuquerque, NM" at bounding box center [816, 75] width 11 height 11
click at [813, 82] on span at bounding box center [818, 78] width 14 height 14
click at [813, 81] on input "Albuquerque, NM" at bounding box center [816, 75] width 11 height 11
checkbox input "true"
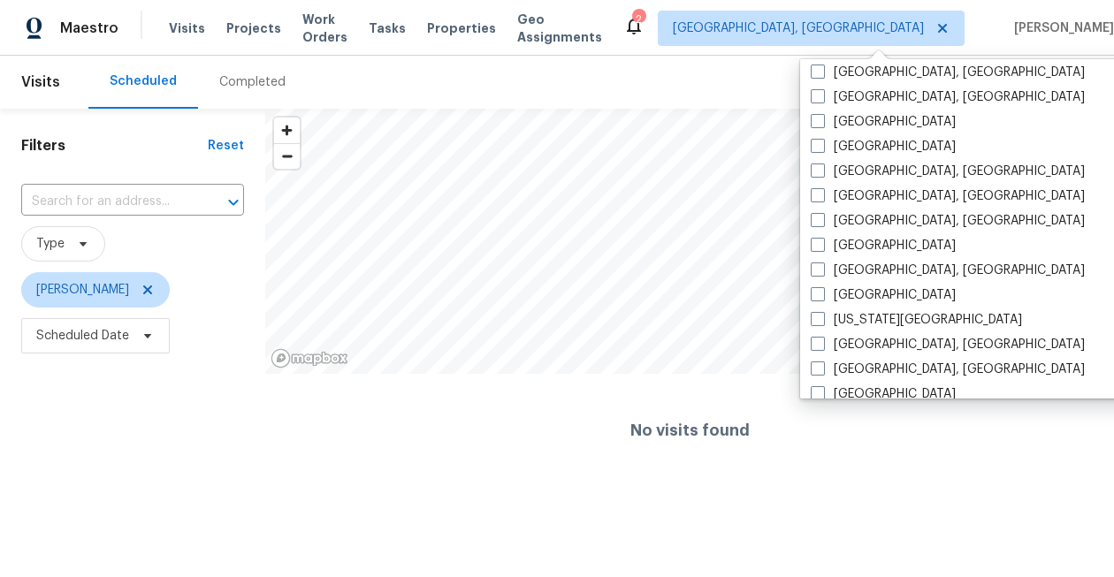
scroll to position [439, 0]
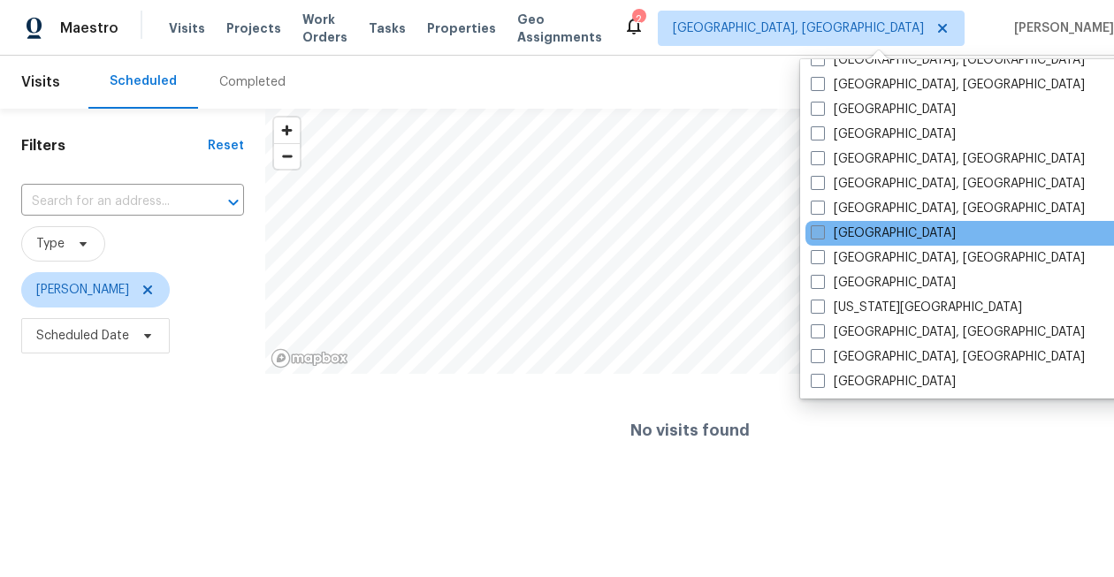
click at [820, 235] on span at bounding box center [818, 232] width 14 height 14
click at [820, 235] on input "[GEOGRAPHIC_DATA]" at bounding box center [816, 230] width 11 height 11
checkbox input "true"
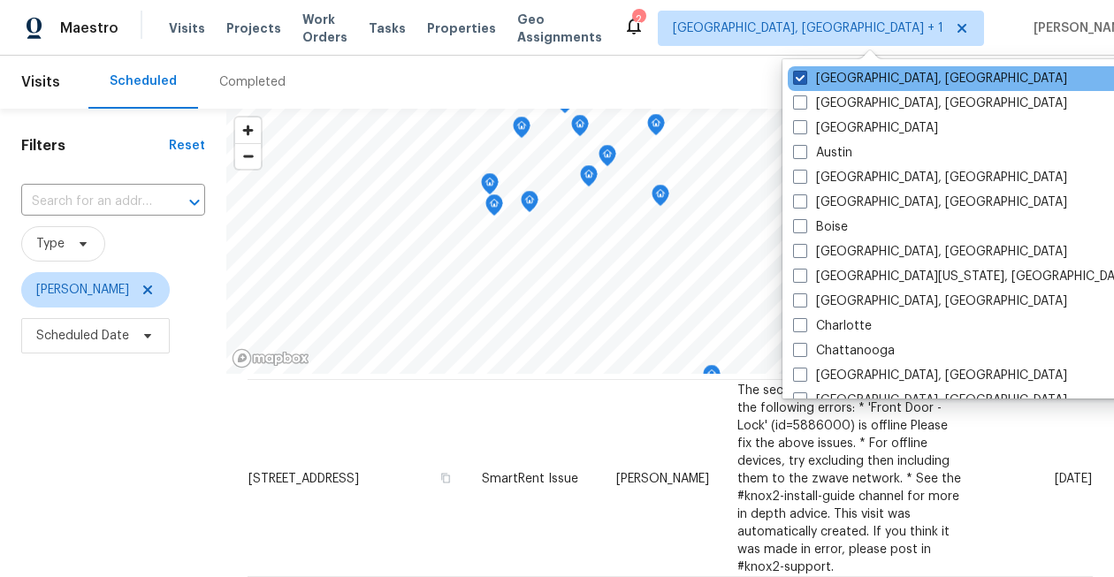
click at [802, 77] on span at bounding box center [800, 78] width 14 height 14
click at [802, 77] on input "Albuquerque, NM" at bounding box center [798, 75] width 11 height 11
checkbox input "false"
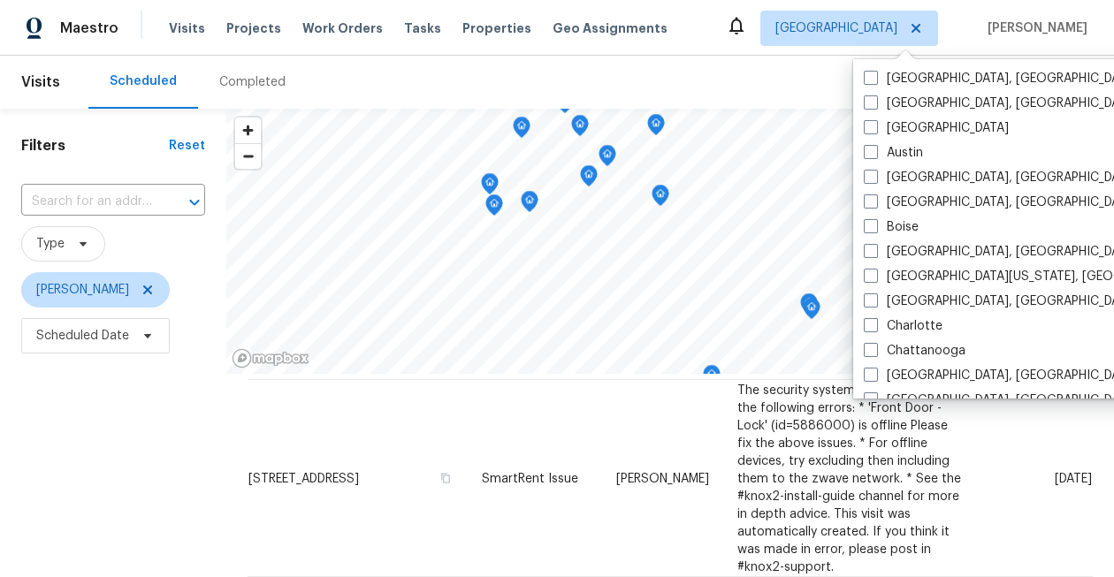
click at [696, 84] on div "Scheduled Completed" at bounding box center [546, 82] width 917 height 53
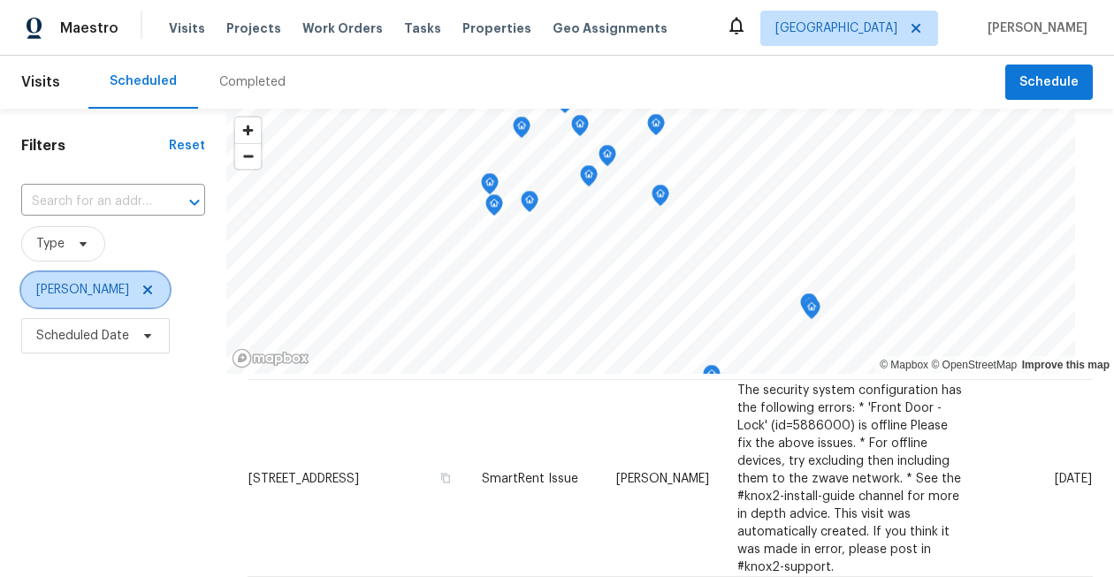
click at [141, 292] on icon at bounding box center [148, 290] width 14 height 14
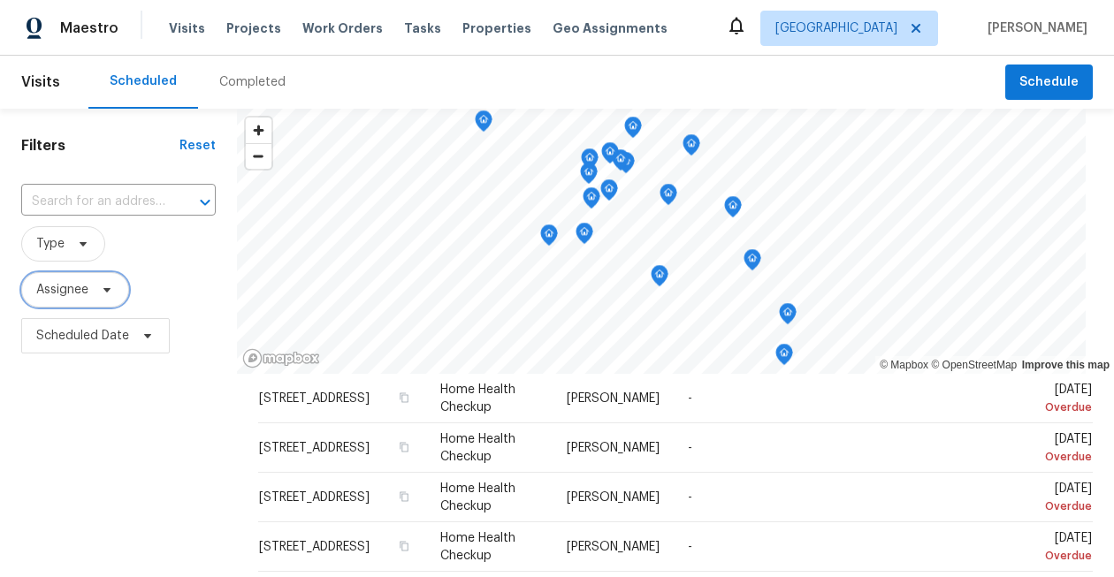
click at [65, 295] on span "Assignee" at bounding box center [62, 290] width 52 height 18
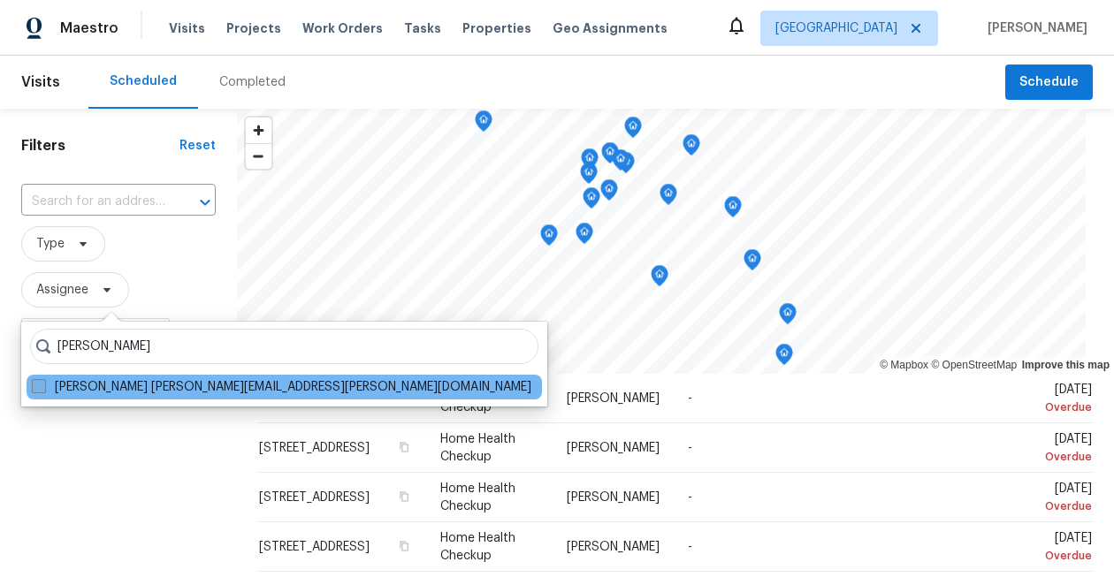
type input "stephen lacy"
click at [41, 390] on span at bounding box center [39, 386] width 14 height 14
click at [41, 390] on input "Stephen Lacy stephen.lacy@opendoor.com" at bounding box center [37, 383] width 11 height 11
checkbox input "true"
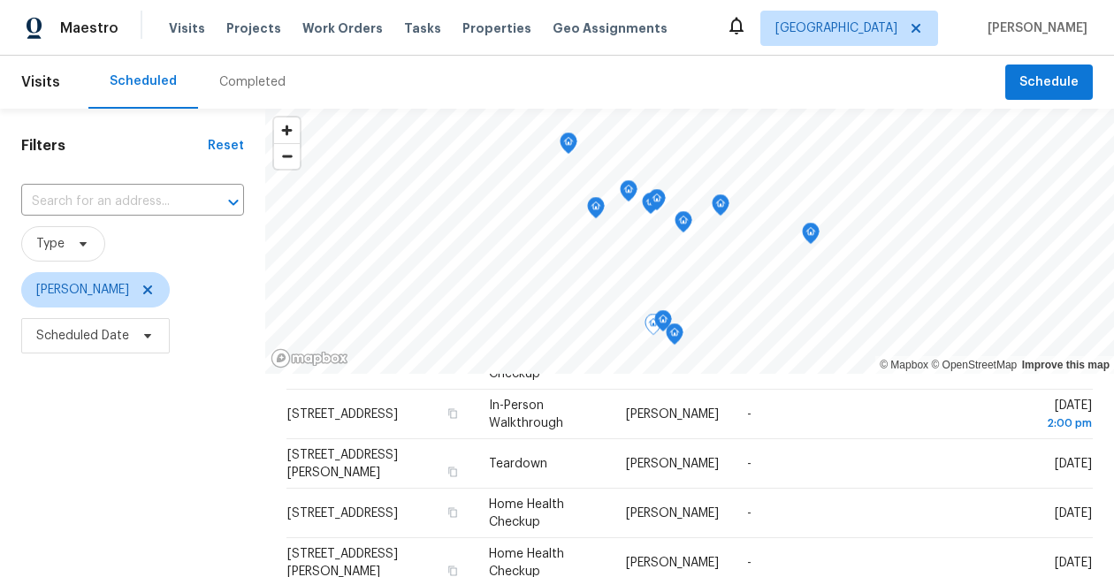
scroll to position [161, 0]
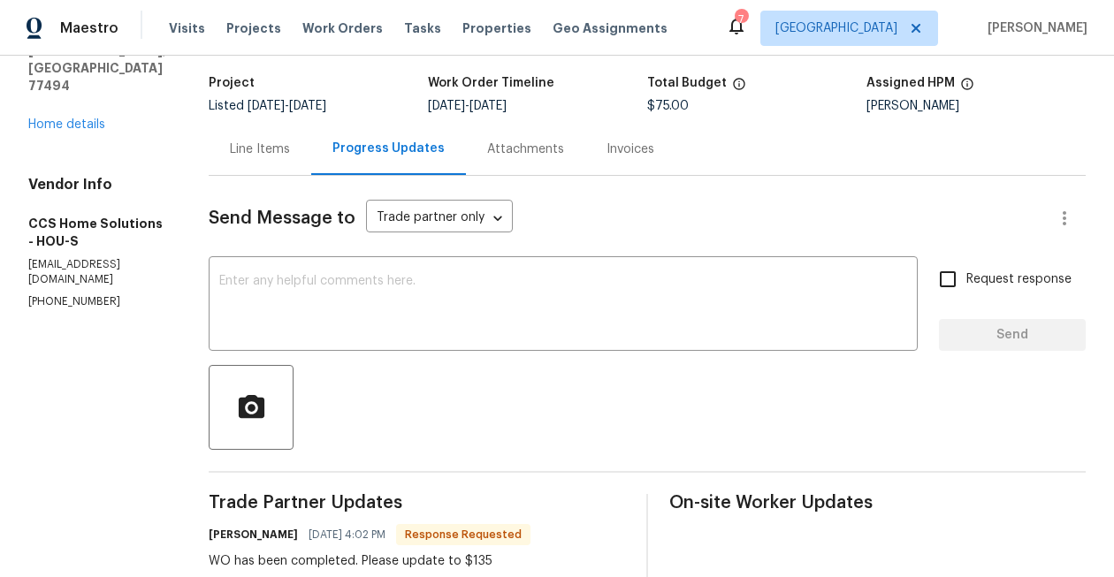
scroll to position [99, 0]
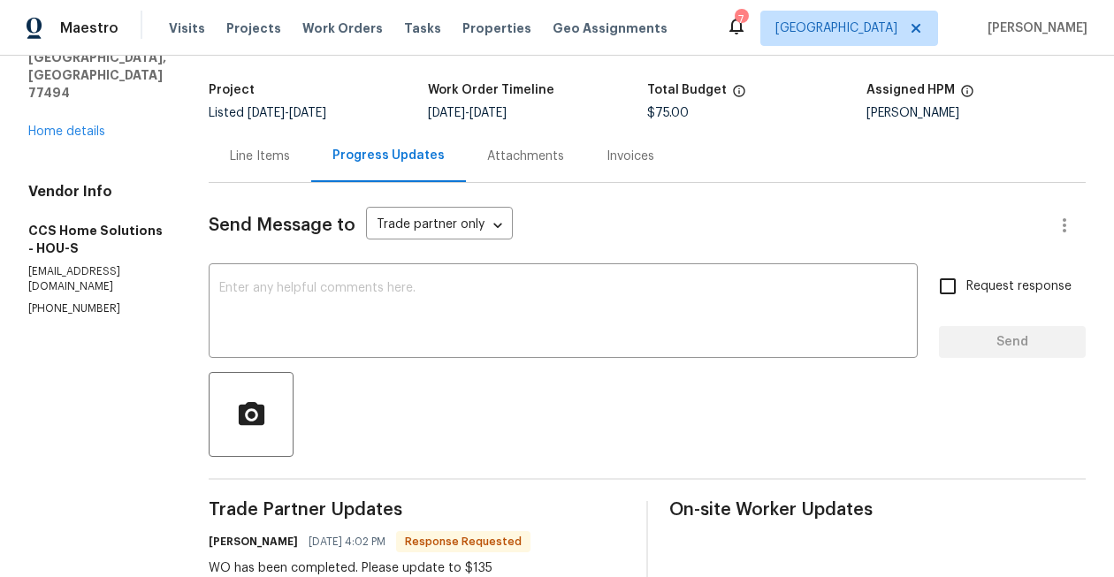
click at [287, 148] on div "Line Items" at bounding box center [260, 157] width 60 height 18
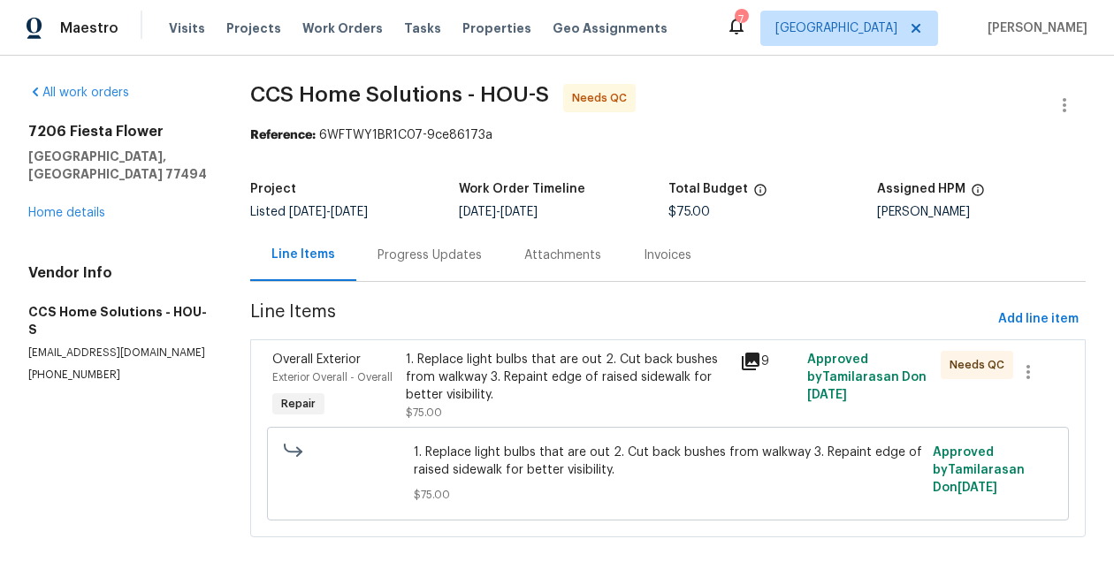
click at [690, 375] on div "1. Replace light bulbs that are out 2. Cut back bushes from walkway 3. Repaint …" at bounding box center [568, 377] width 324 height 53
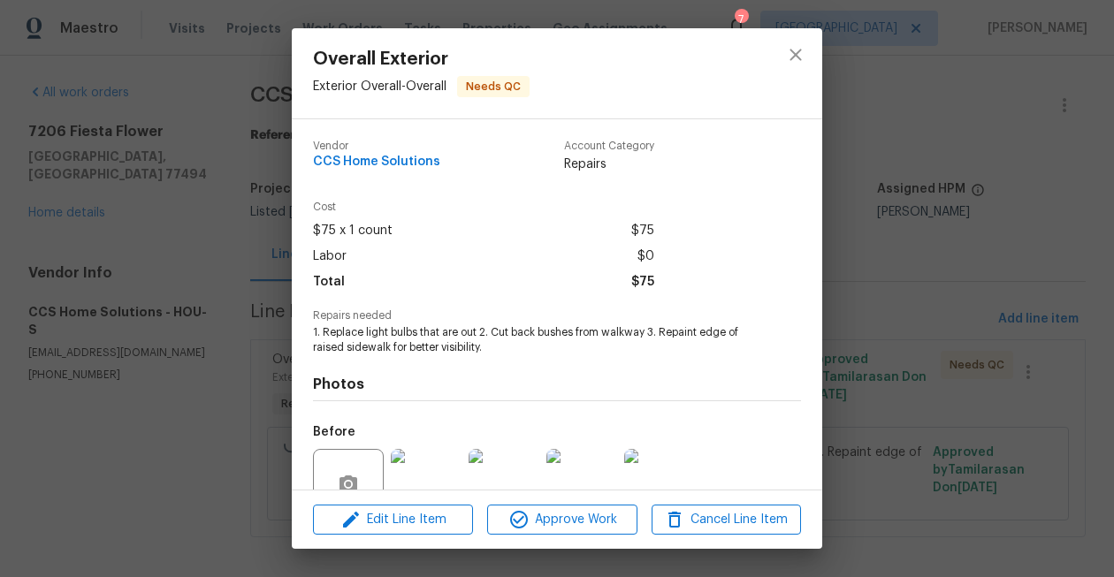
scroll to position [163, 0]
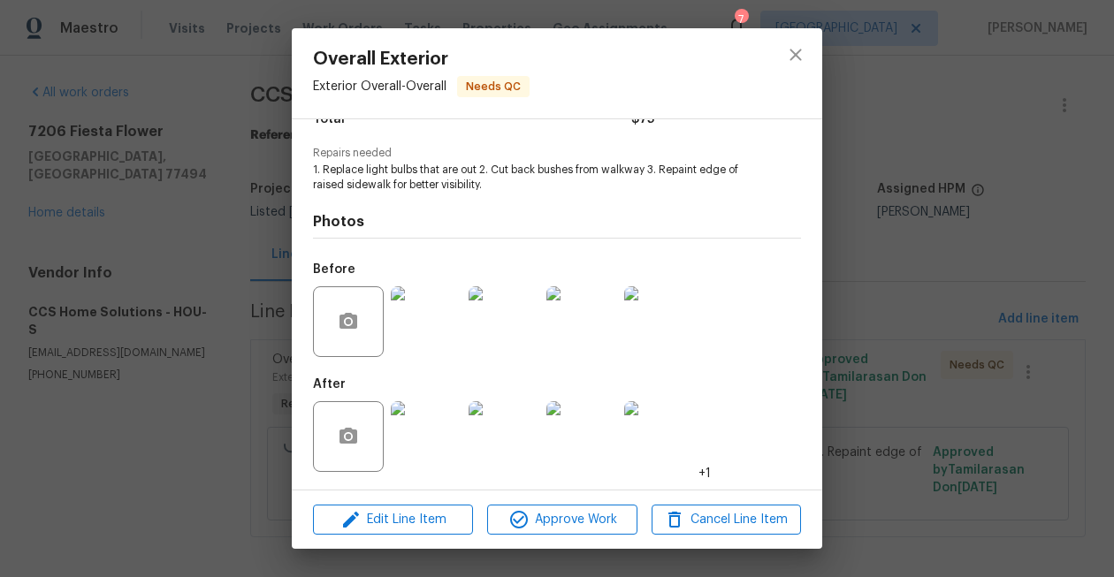
click at [416, 430] on img at bounding box center [426, 436] width 71 height 71
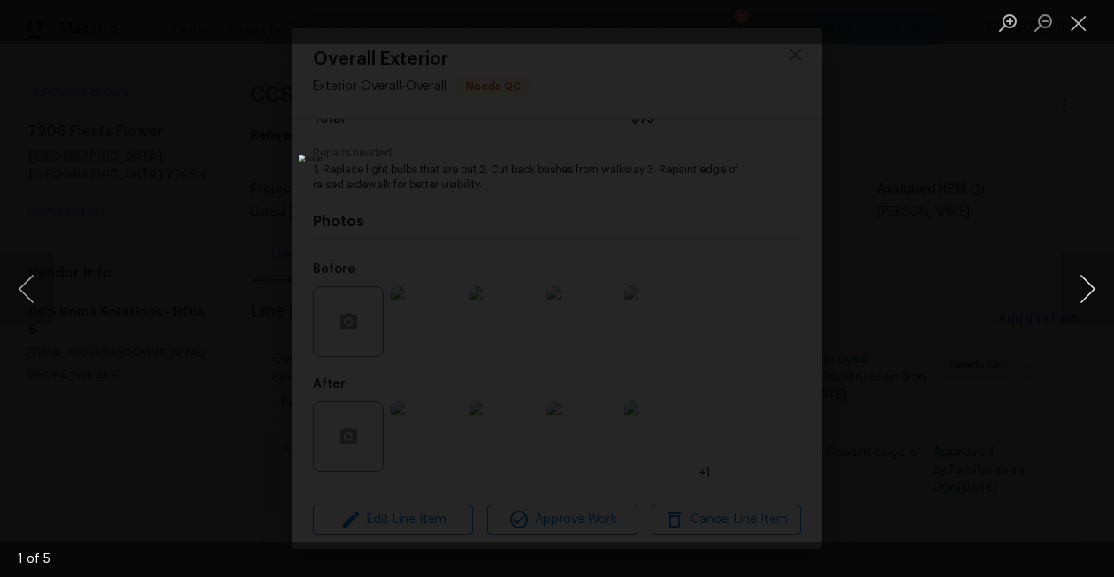
click at [1074, 286] on button "Next image" at bounding box center [1087, 289] width 53 height 71
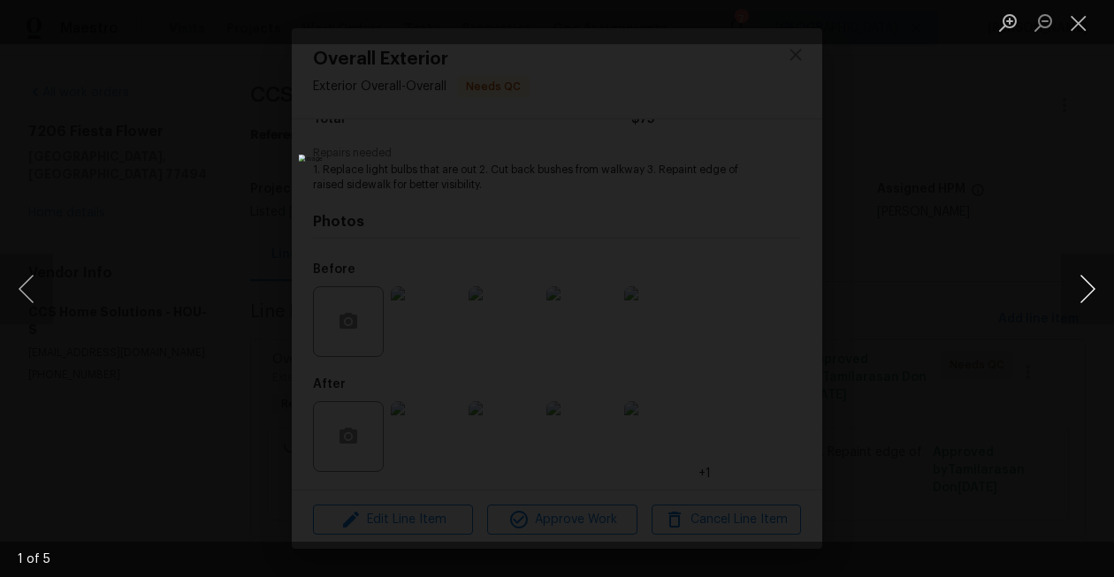
click at [1074, 286] on button "Next image" at bounding box center [1087, 289] width 53 height 71
click at [1075, 25] on button "Close lightbox" at bounding box center [1078, 22] width 35 height 31
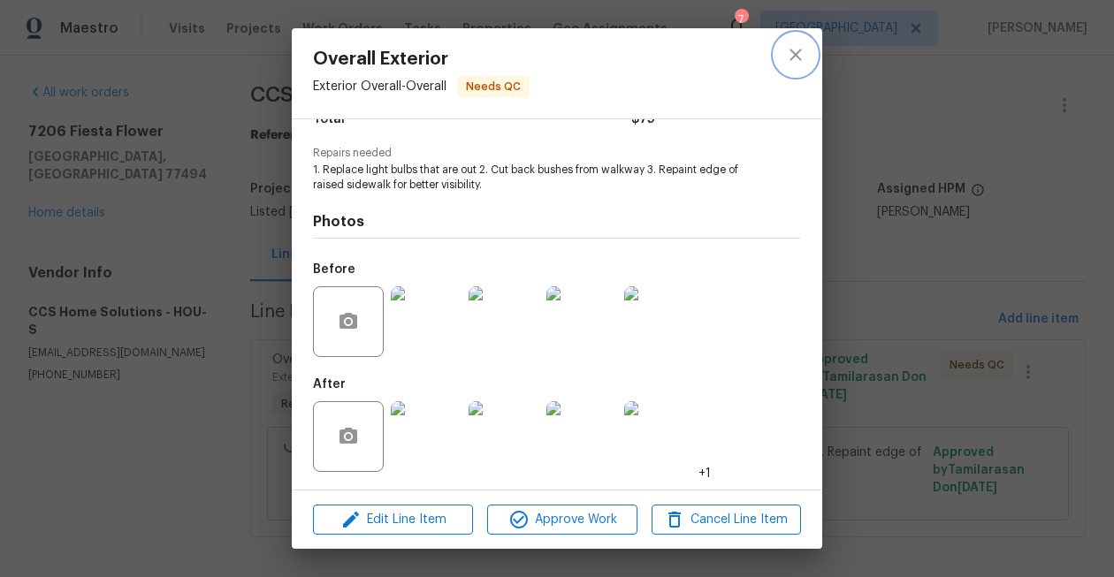
click at [782, 56] on button "close" at bounding box center [795, 55] width 42 height 42
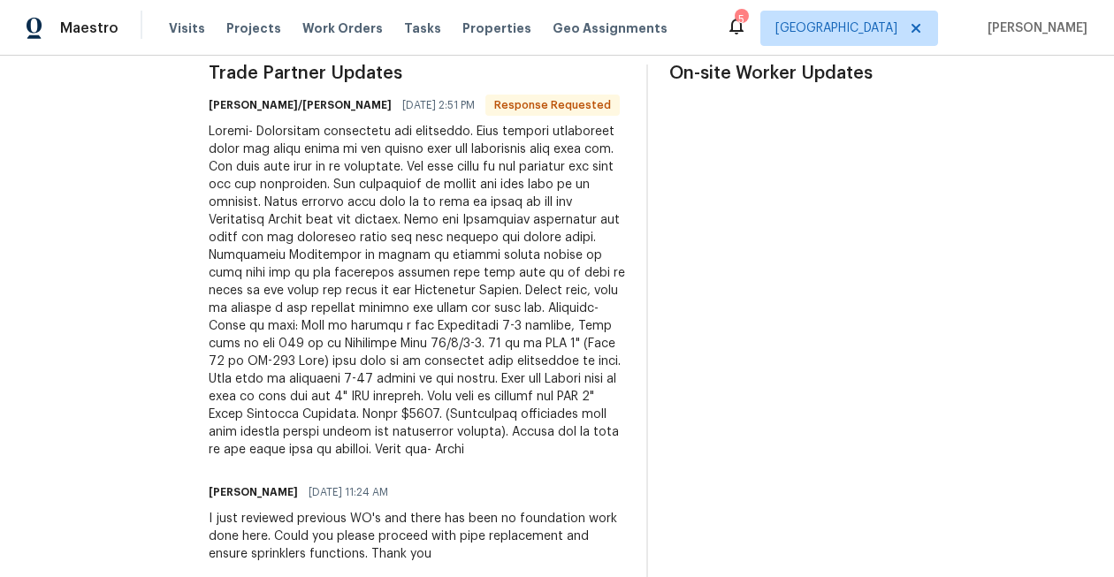
scroll to position [535, 0]
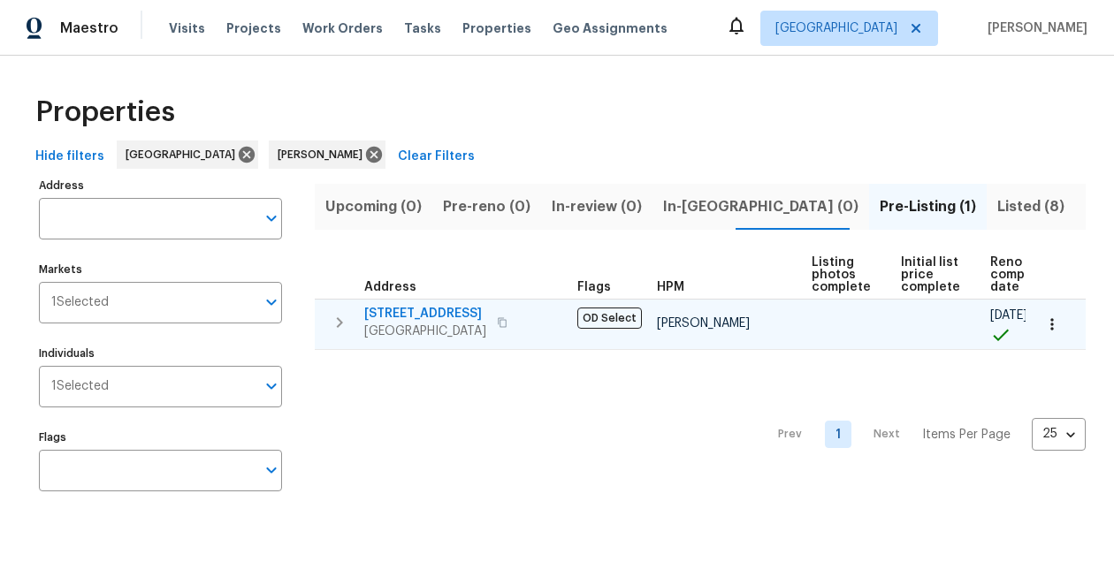
click at [1049, 335] on button "button" at bounding box center [1051, 324] width 39 height 39
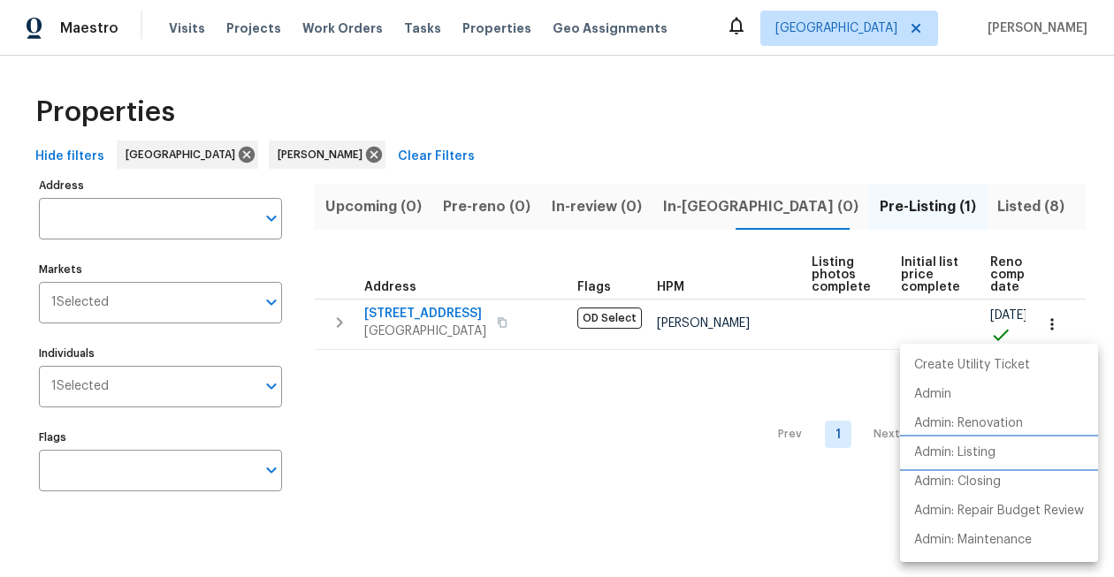
click at [972, 454] on p "Admin: Listing" at bounding box center [954, 453] width 81 height 19
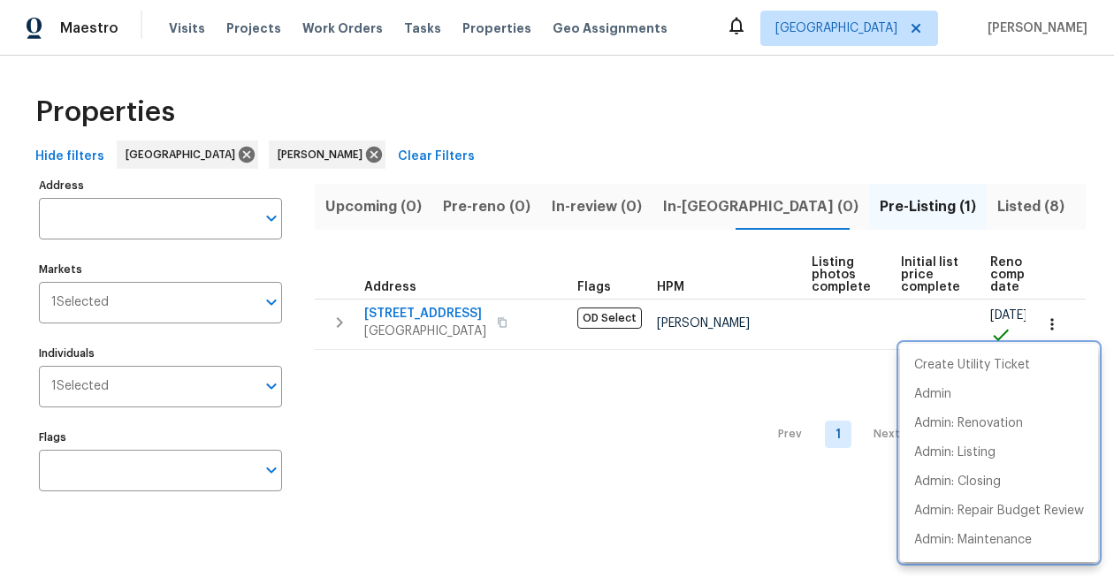
click at [362, 272] on div at bounding box center [557, 288] width 1114 height 577
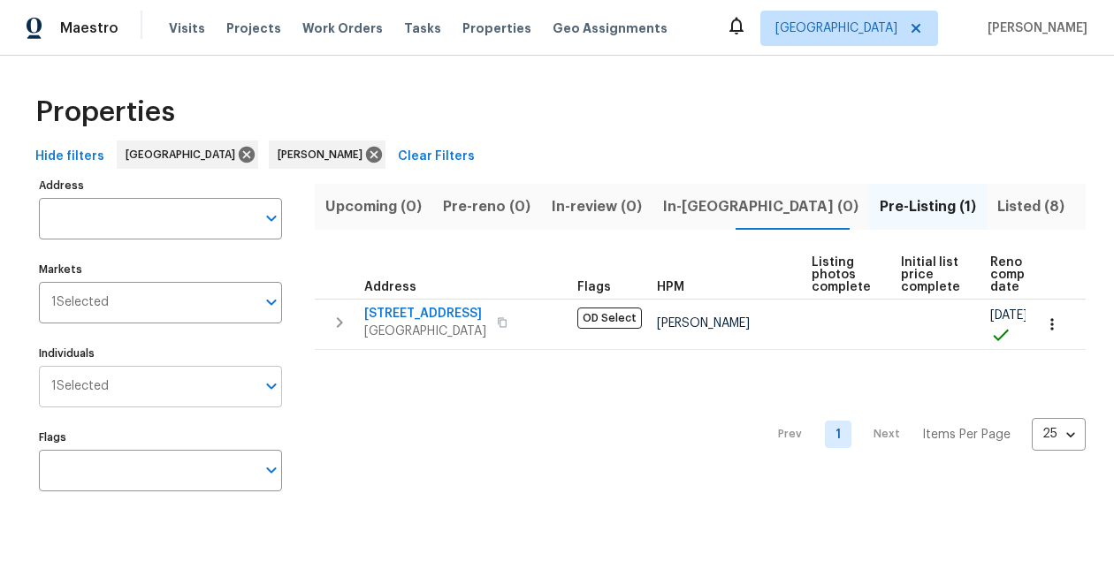
click at [161, 397] on input "Individuals" at bounding box center [182, 387] width 147 height 42
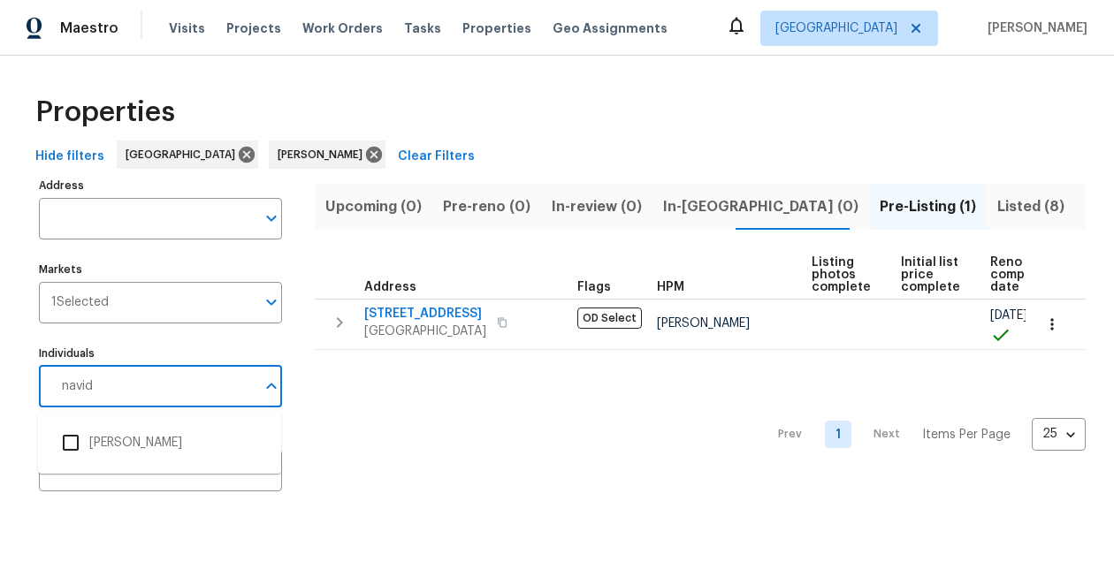
type input "navid"
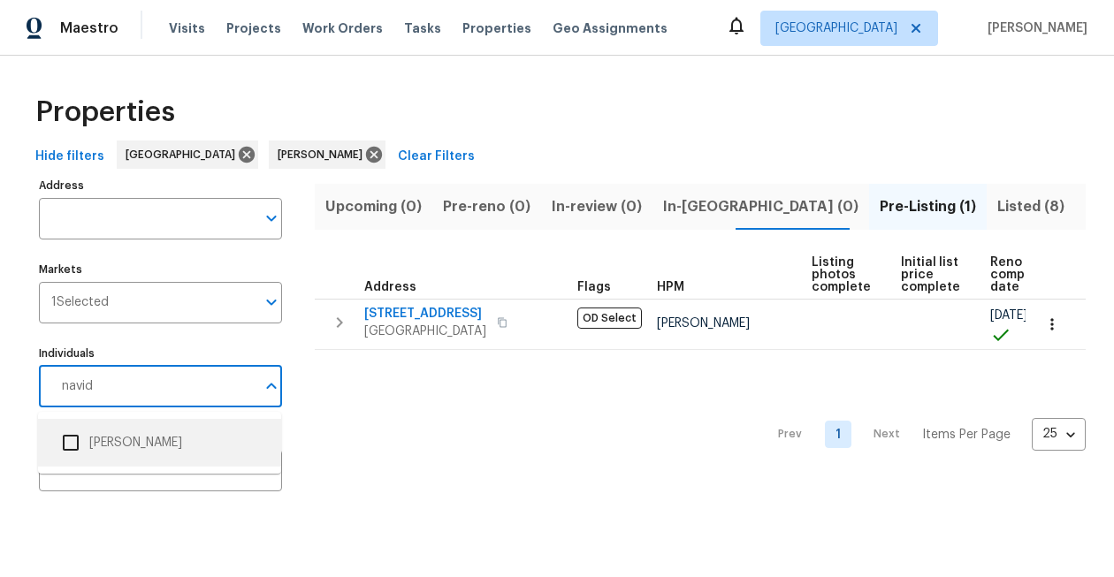
click at [71, 442] on input "checkbox" at bounding box center [70, 442] width 37 height 37
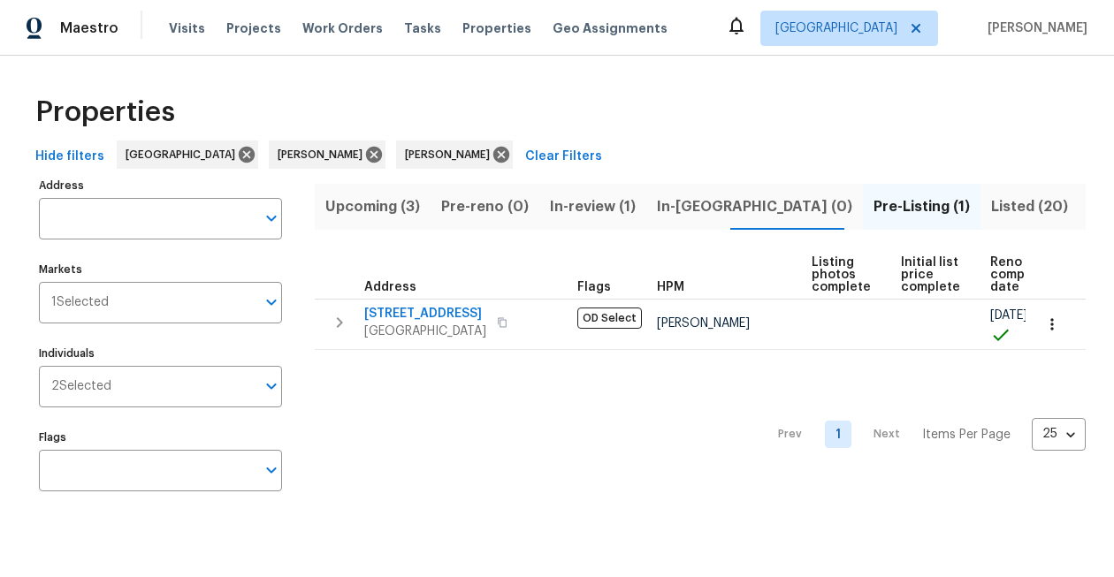
click at [370, 213] on span "Upcoming (3)" at bounding box center [372, 206] width 95 height 25
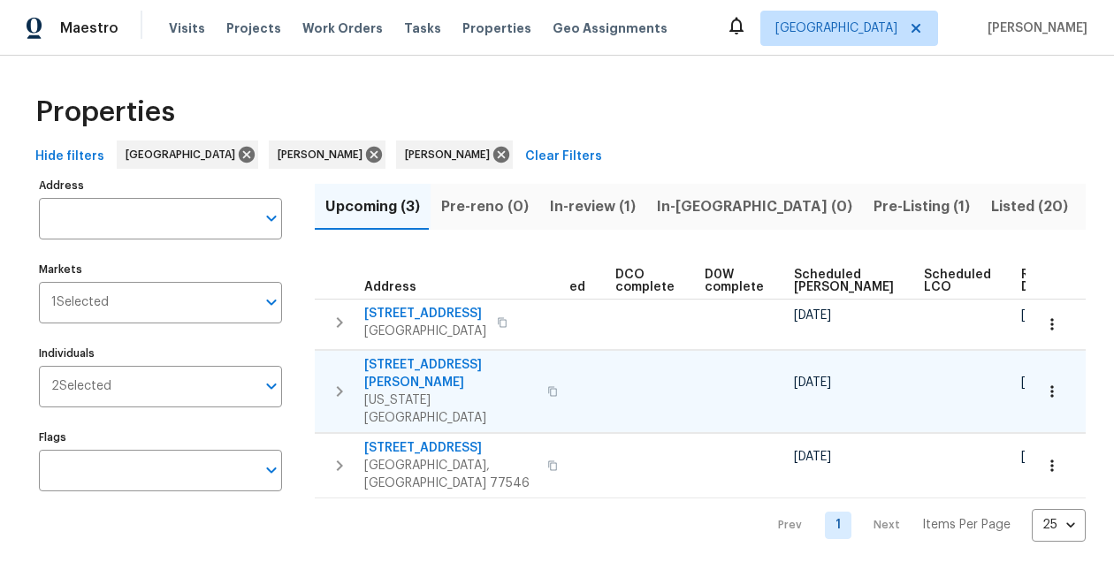
scroll to position [0, 370]
click at [366, 158] on icon at bounding box center [374, 155] width 16 height 16
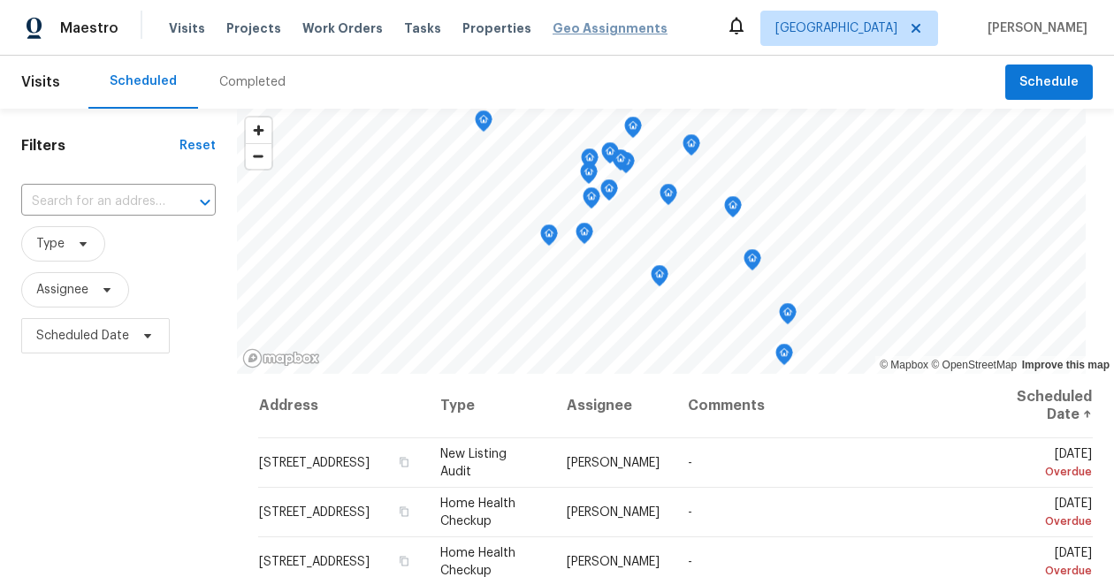
click at [610, 27] on span "Geo Assignments" at bounding box center [609, 28] width 115 height 18
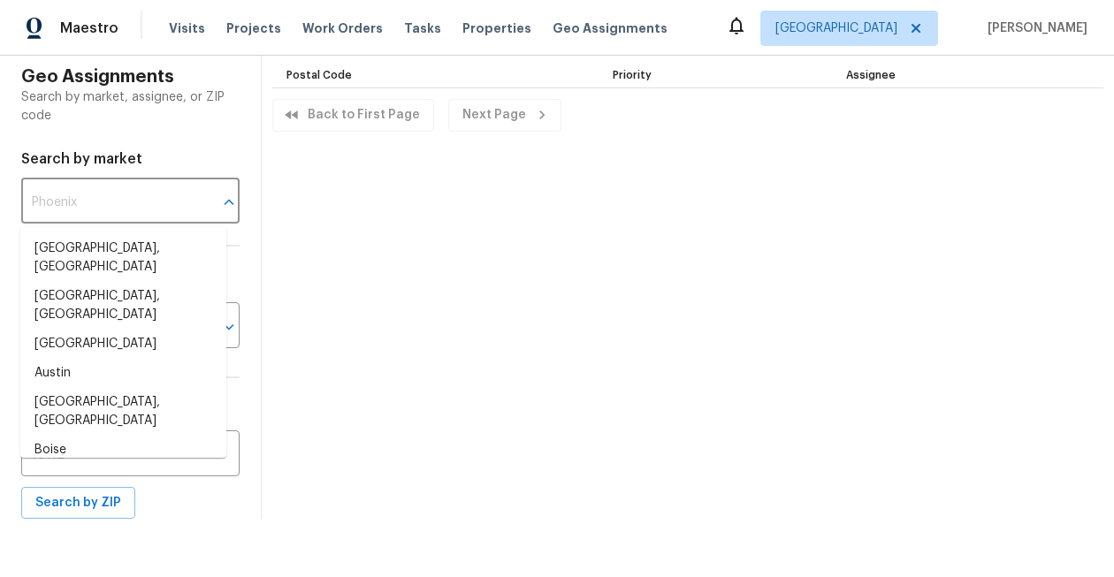
click at [123, 214] on input "text" at bounding box center [105, 203] width 169 height 42
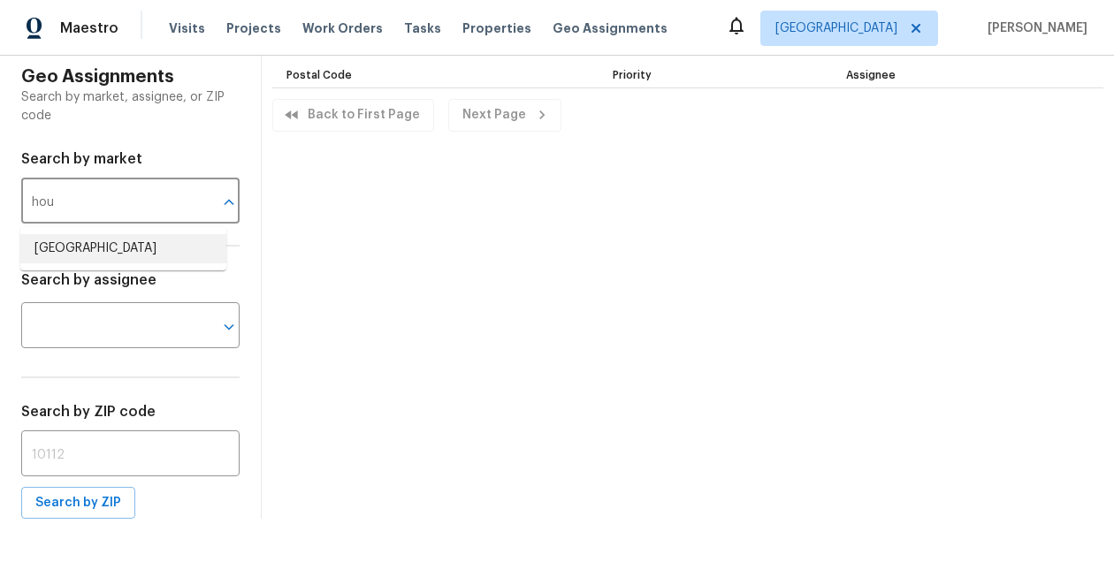
click at [69, 250] on li "[GEOGRAPHIC_DATA]" at bounding box center [123, 248] width 206 height 29
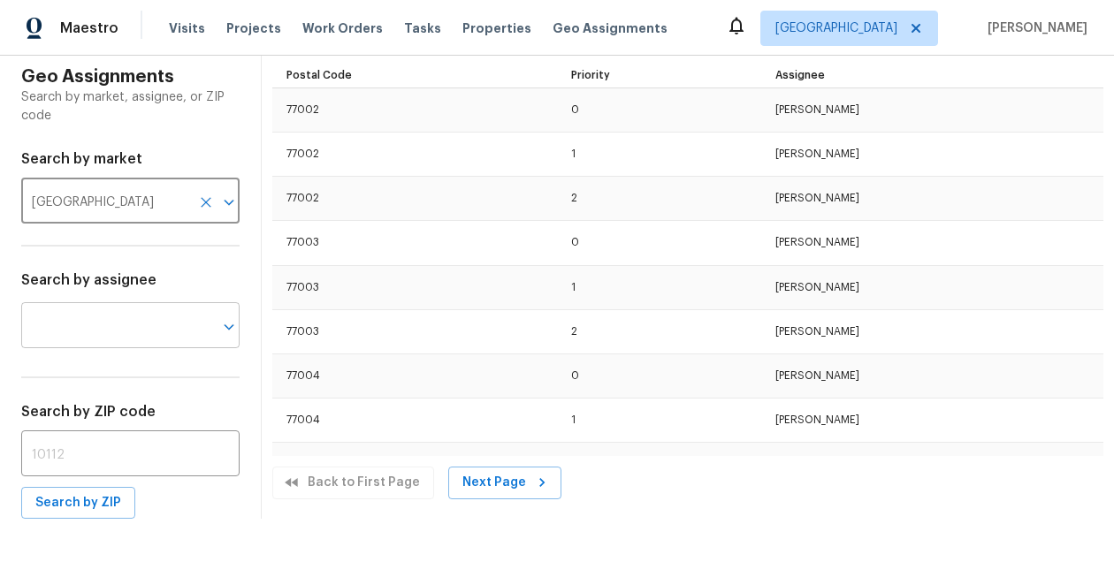
type input "[GEOGRAPHIC_DATA]"
click at [128, 327] on input "text" at bounding box center [105, 328] width 169 height 42
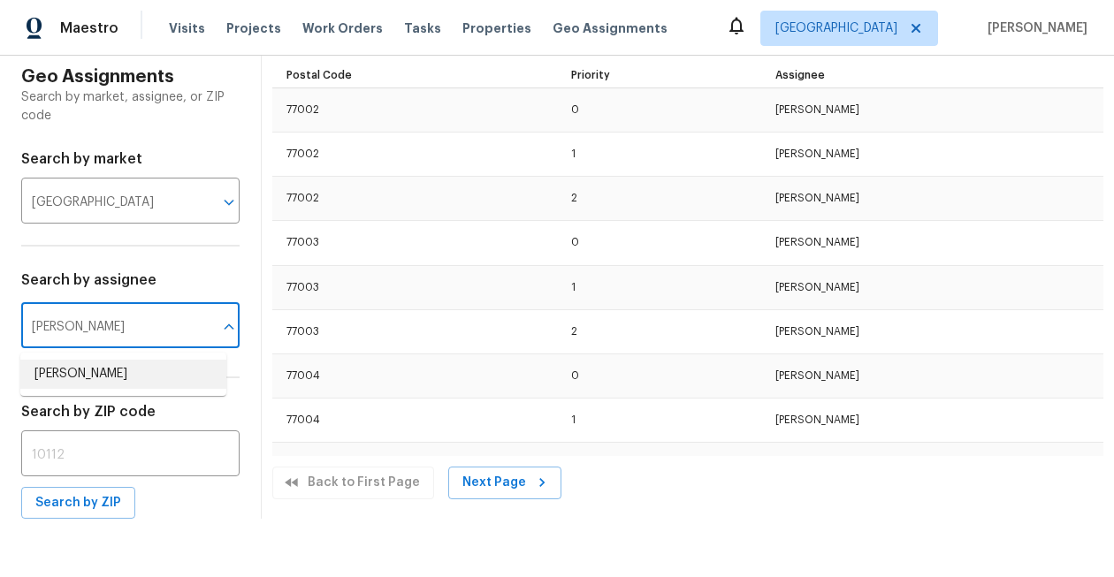
click at [91, 377] on li "[PERSON_NAME]" at bounding box center [123, 374] width 206 height 29
type input "[PERSON_NAME]"
click at [295, 81] on th "Postal Code" at bounding box center [415, 72] width 286 height 33
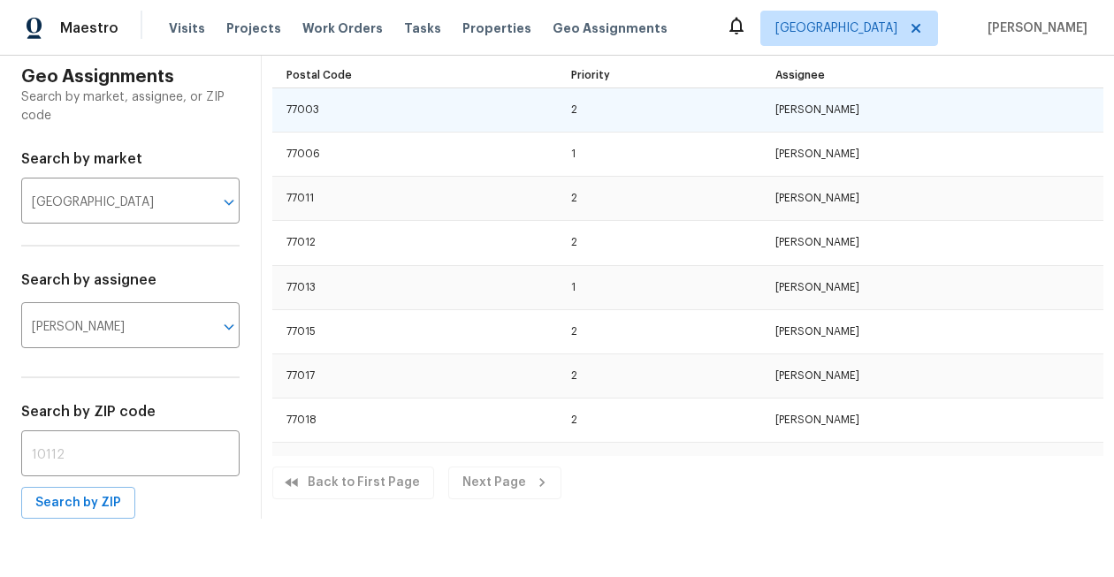
click at [297, 99] on td "77003" at bounding box center [415, 110] width 286 height 44
click at [297, 107] on td "77003" at bounding box center [415, 110] width 286 height 44
click at [307, 123] on td "77003" at bounding box center [415, 110] width 286 height 44
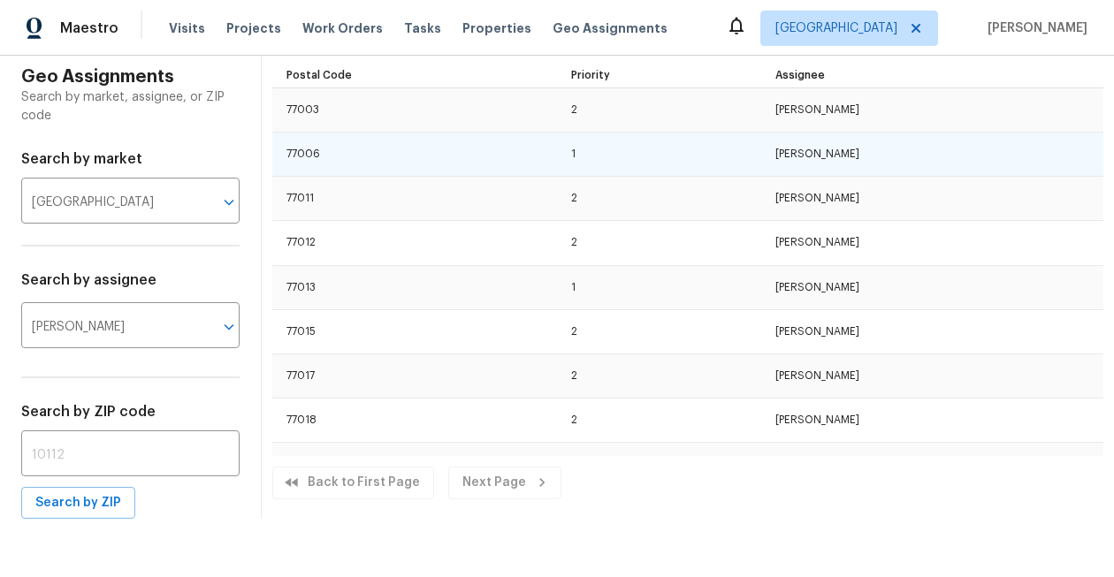
click at [302, 141] on td "77006" at bounding box center [415, 155] width 286 height 44
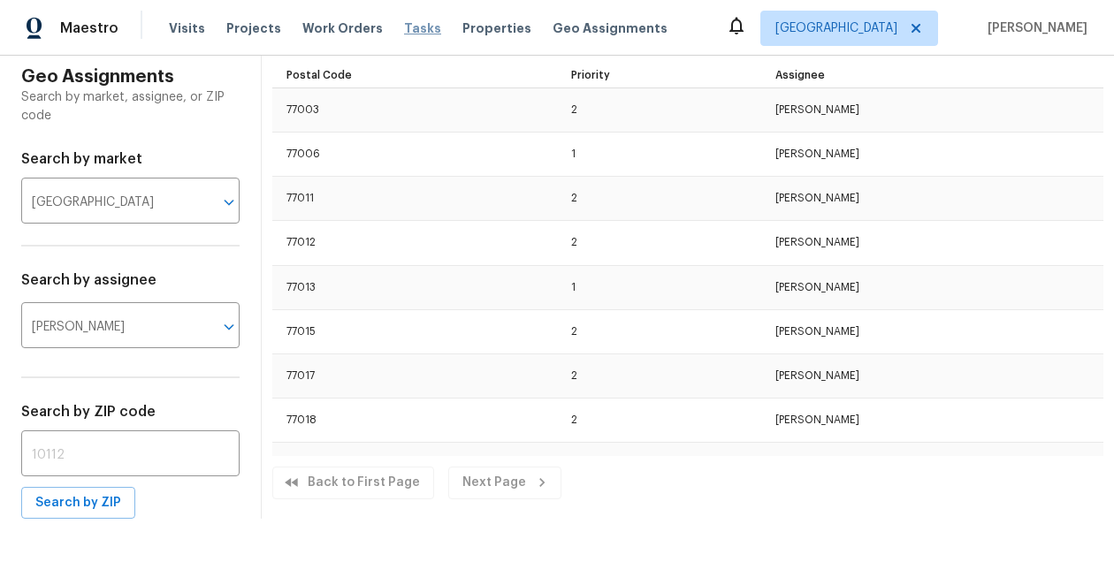
click at [407, 27] on span "Tasks" at bounding box center [422, 28] width 37 height 12
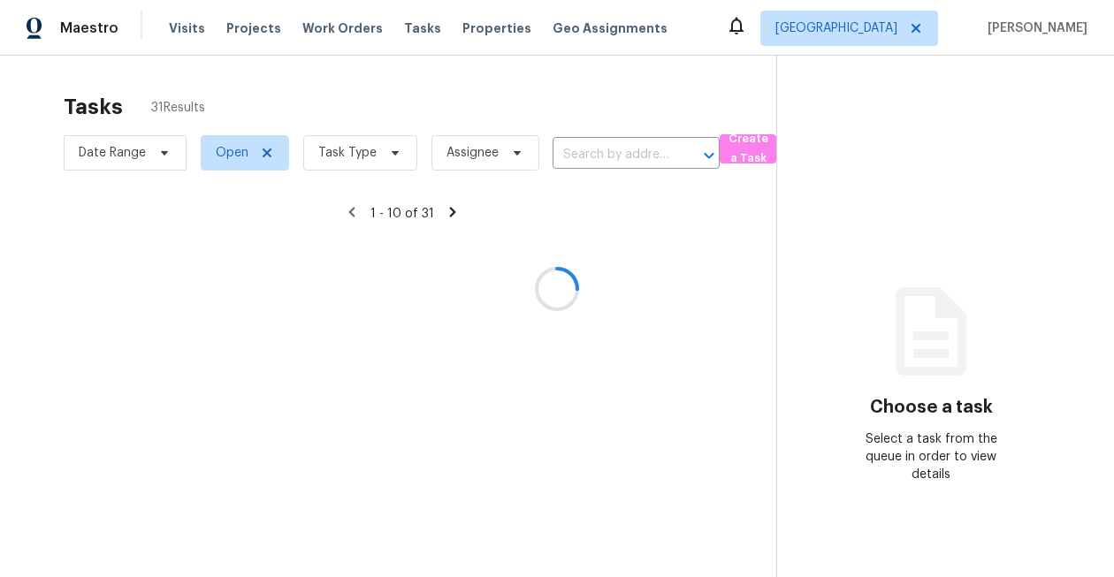
click at [354, 156] on div at bounding box center [557, 288] width 1114 height 577
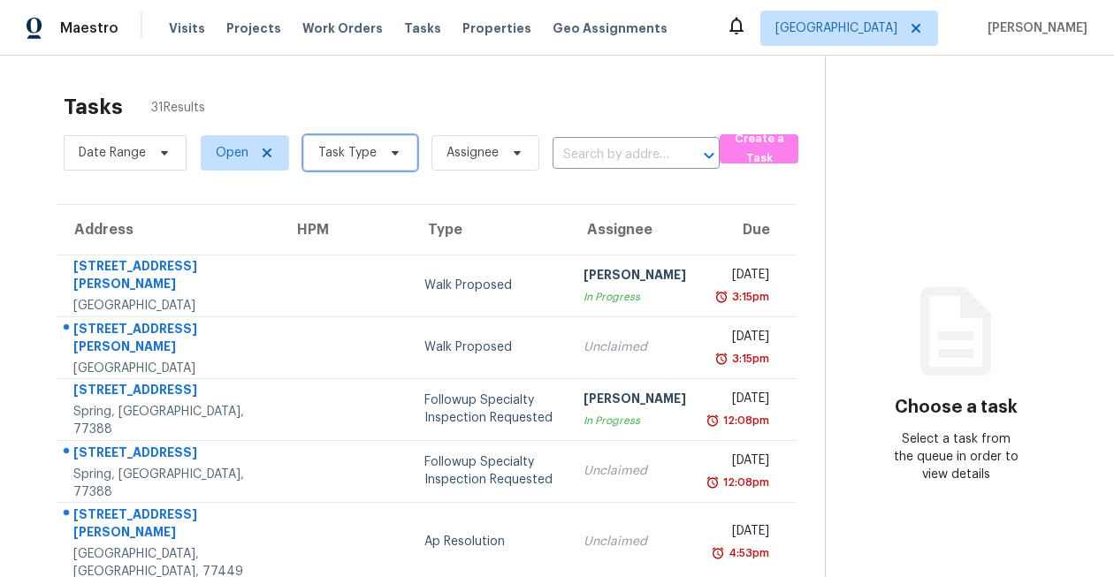
click at [354, 156] on span "Task Type" at bounding box center [347, 153] width 58 height 18
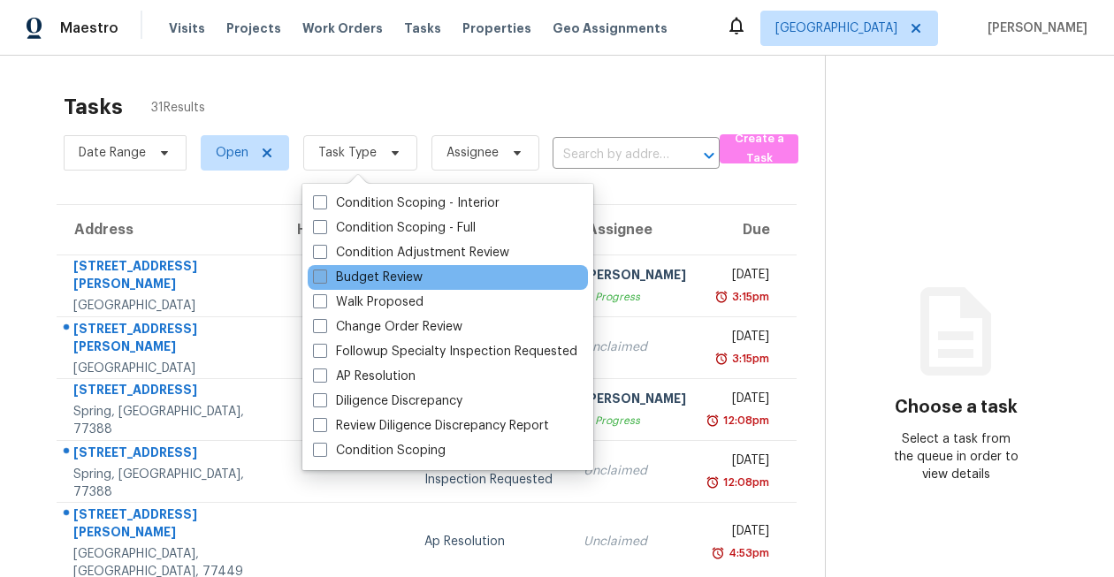
click at [370, 276] on label "Budget Review" at bounding box center [368, 278] width 110 height 18
click at [324, 276] on input "Budget Review" at bounding box center [318, 274] width 11 height 11
checkbox input "true"
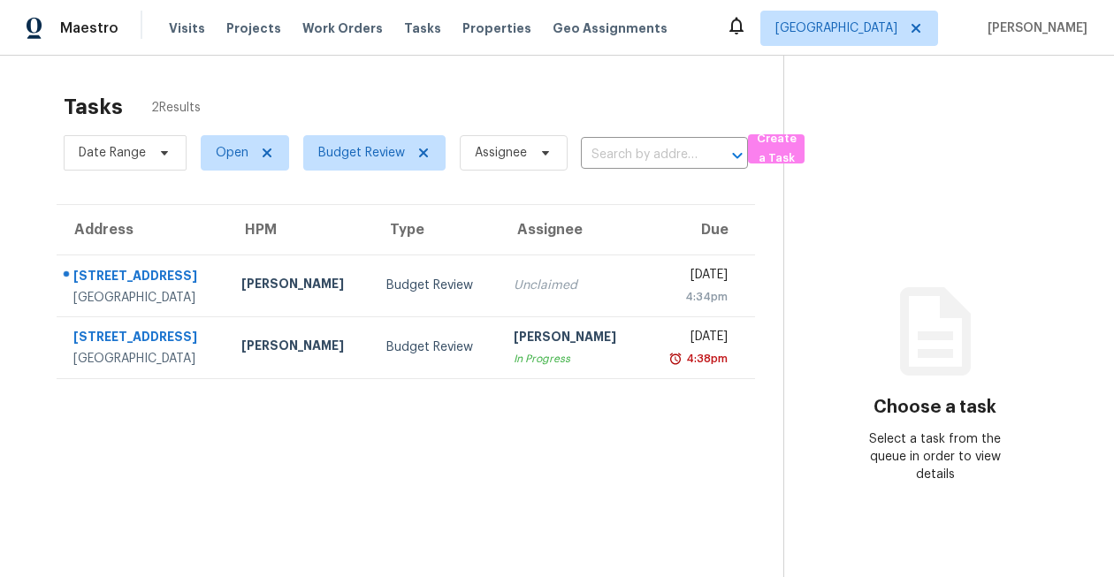
click at [31, 157] on section "Tasks 2 Results Date Range Open Budget Review Assignee ​ Create a Task Address …" at bounding box center [405, 358] width 755 height 549
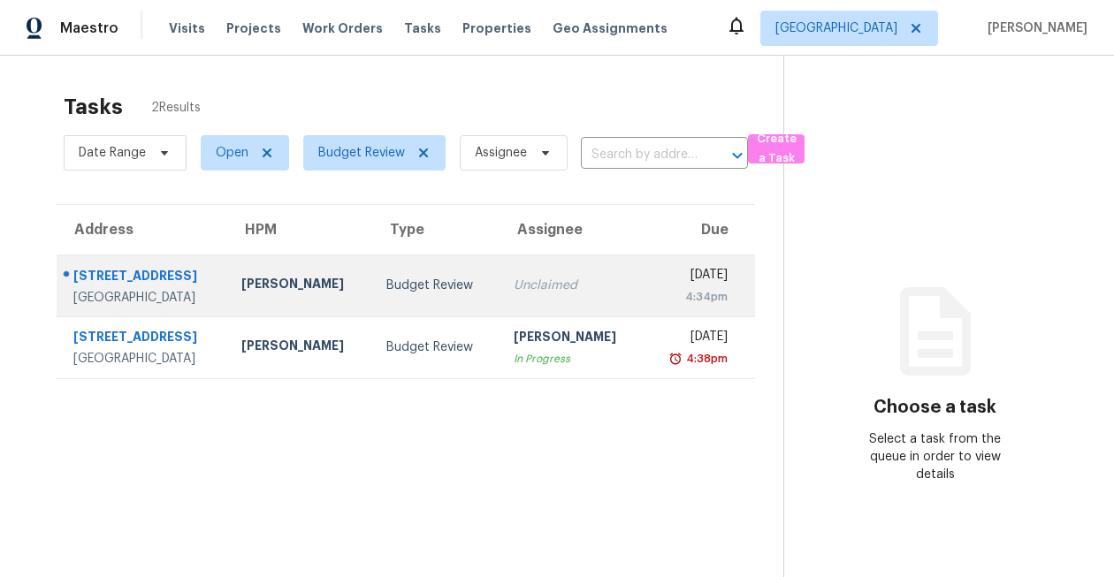
click at [126, 276] on div "2611 Riverside Dr Unit D" at bounding box center [143, 278] width 140 height 22
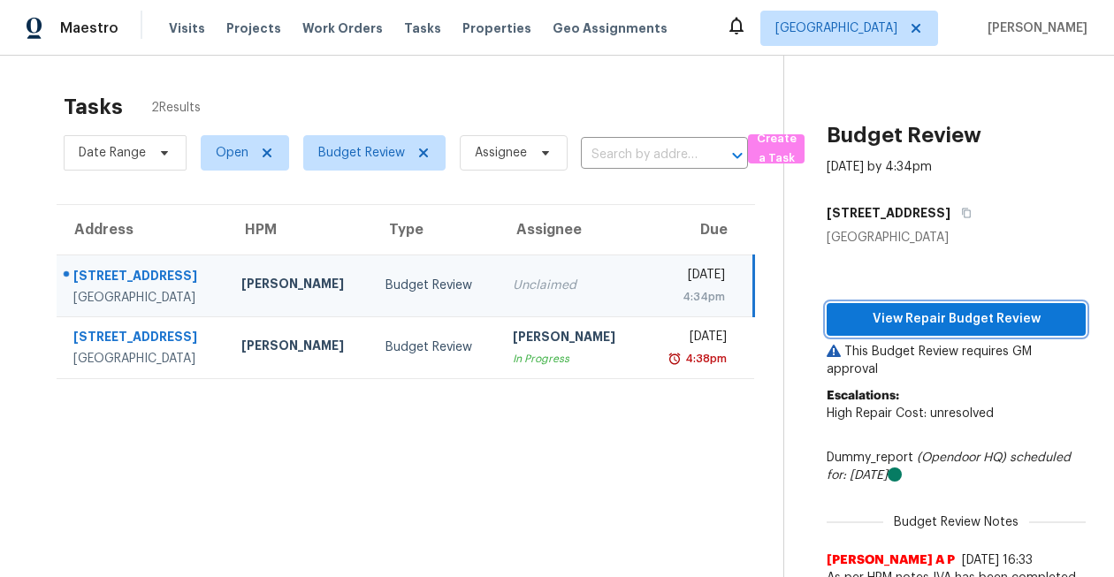
click at [937, 313] on span "View Repair Budget Review" at bounding box center [956, 319] width 231 height 22
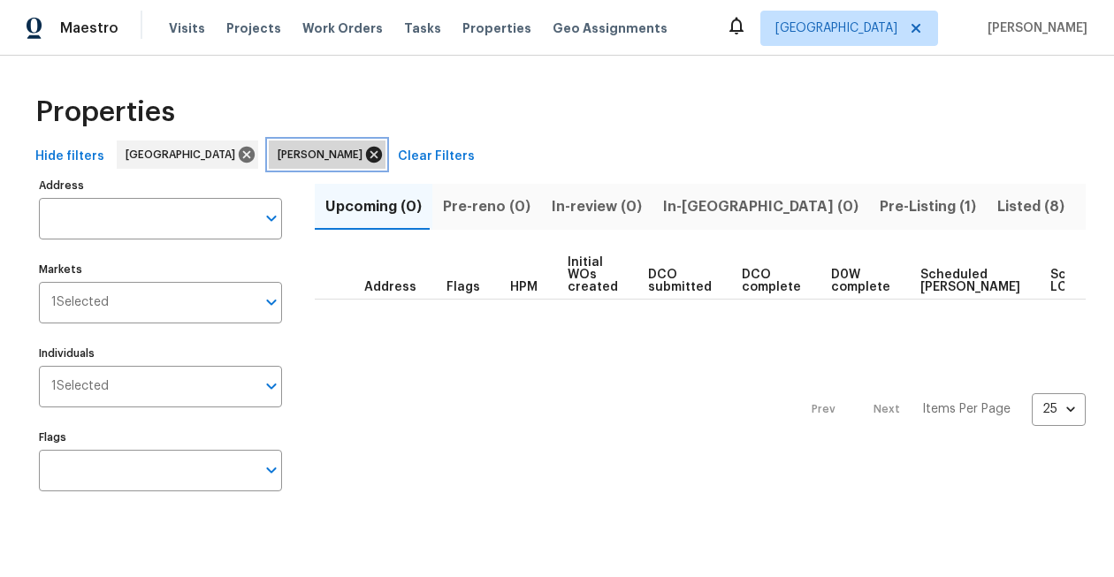
click at [364, 154] on icon at bounding box center [373, 154] width 19 height 19
